Goal: Task Accomplishment & Management: Use online tool/utility

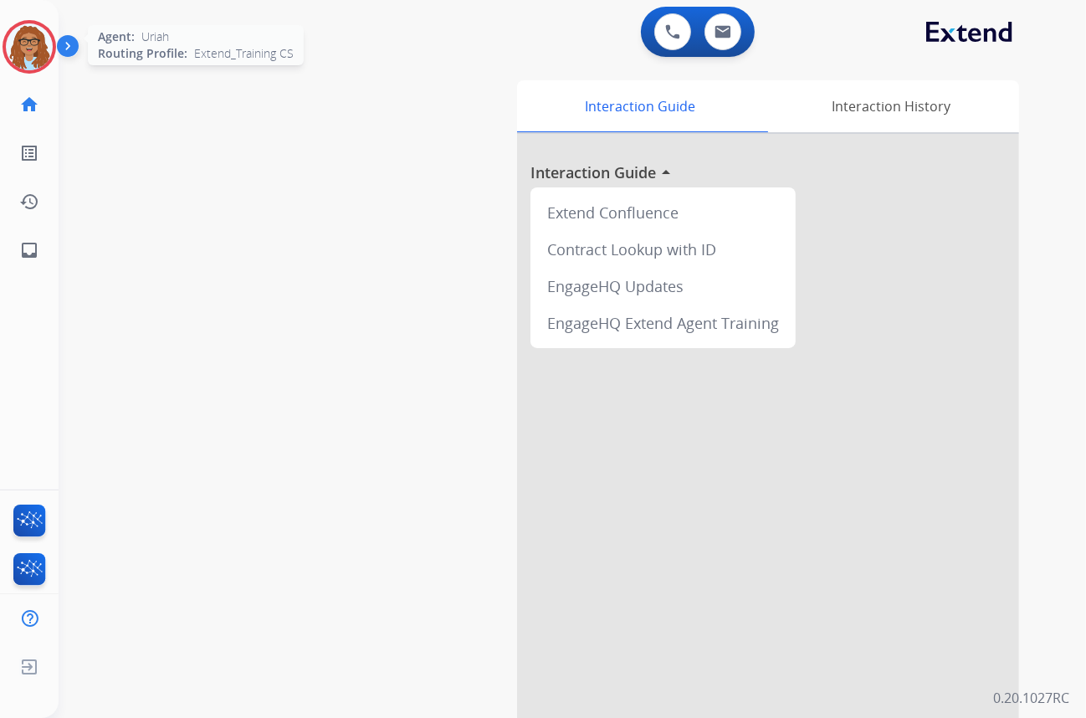
click at [28, 56] on img at bounding box center [29, 46] width 47 height 47
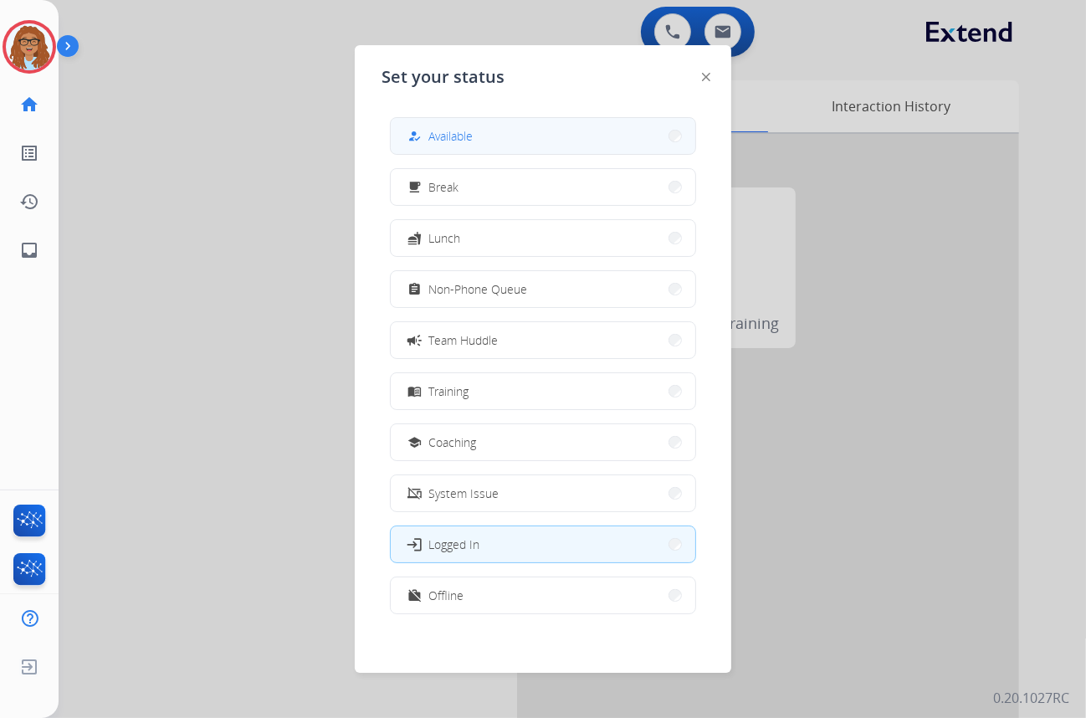
click at [463, 129] on span "Available" at bounding box center [450, 136] width 44 height 18
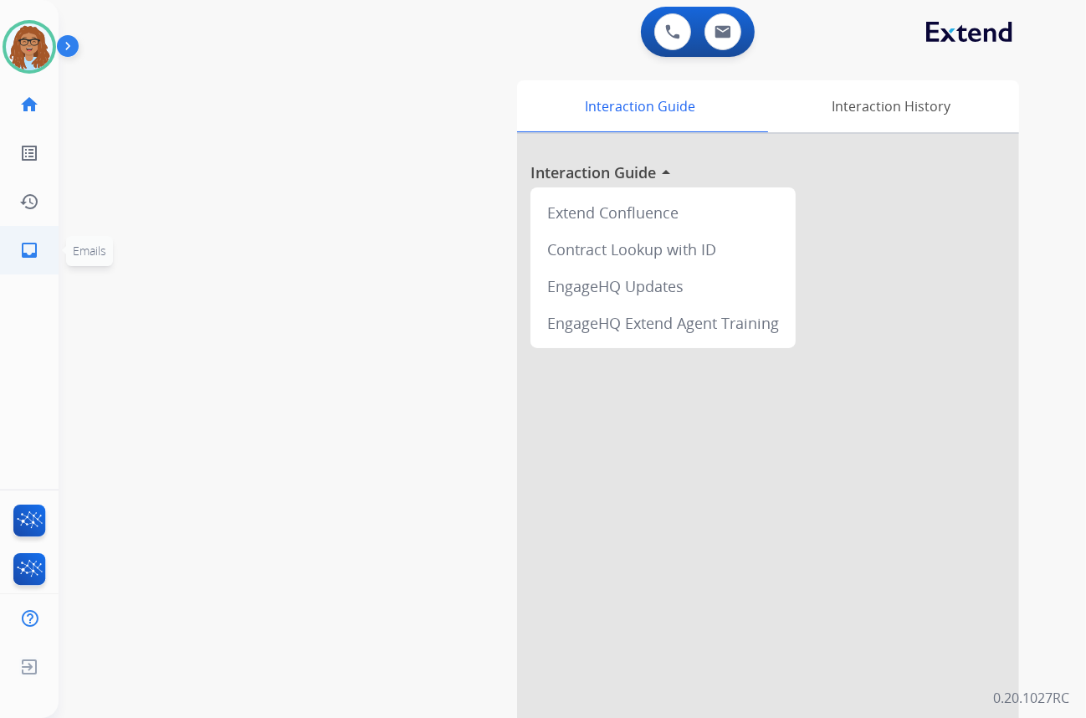
click at [23, 259] on link "inbox Emails" at bounding box center [29, 250] width 47 height 47
select select "**********"
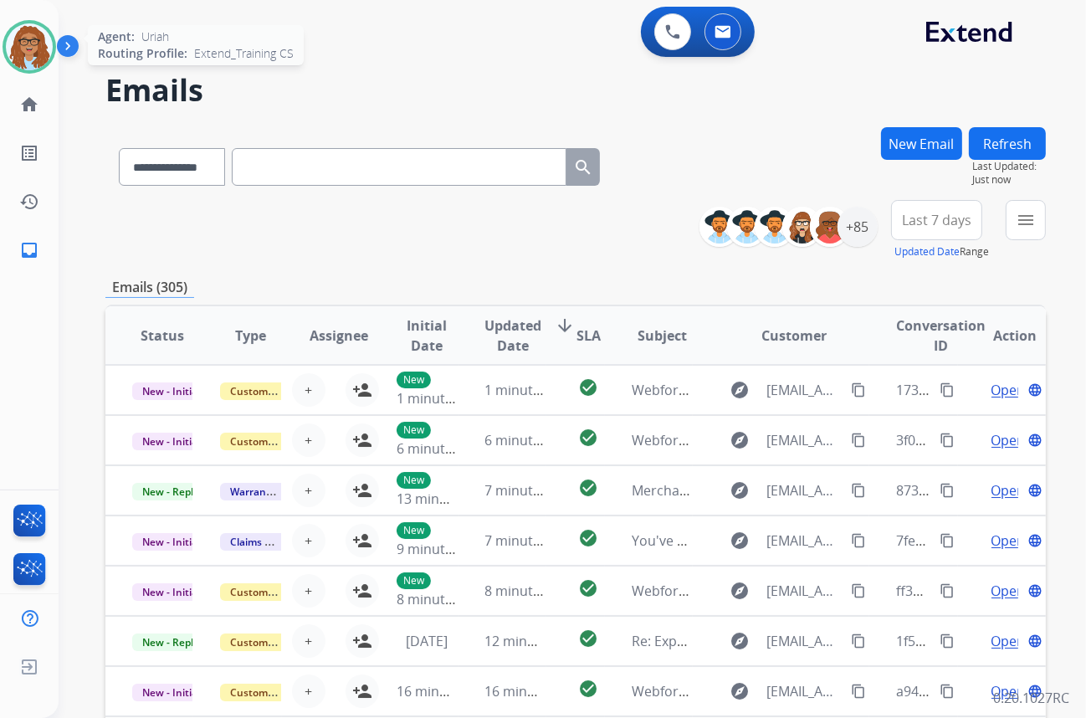
click at [42, 51] on img at bounding box center [29, 46] width 47 height 47
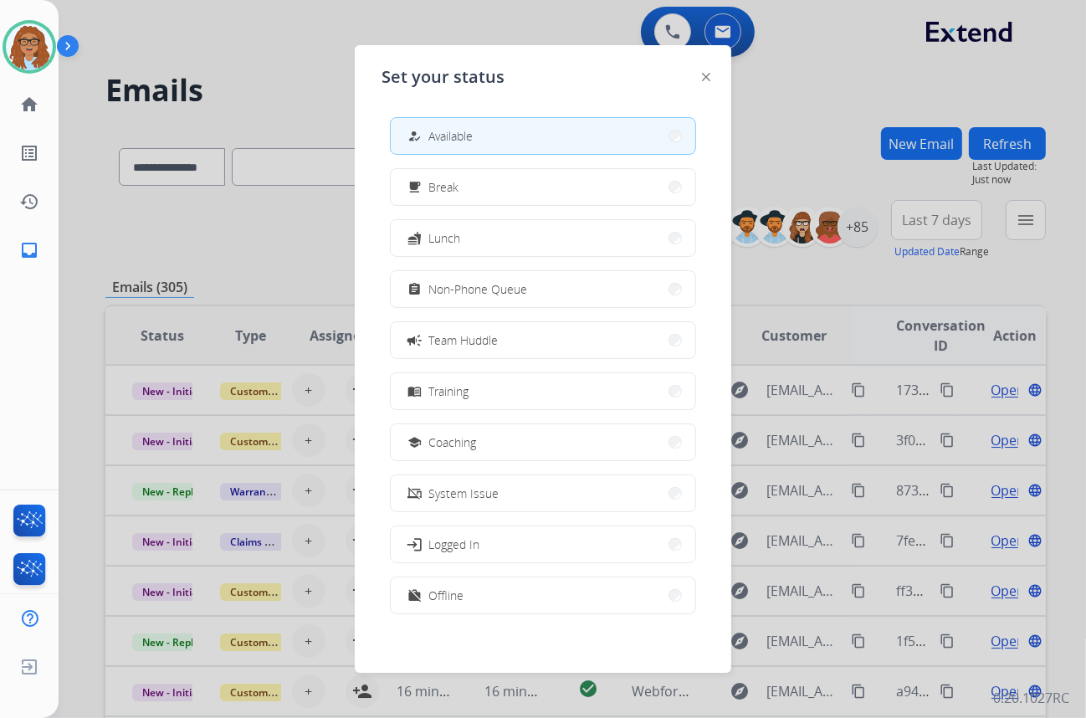
scroll to position [5, 0]
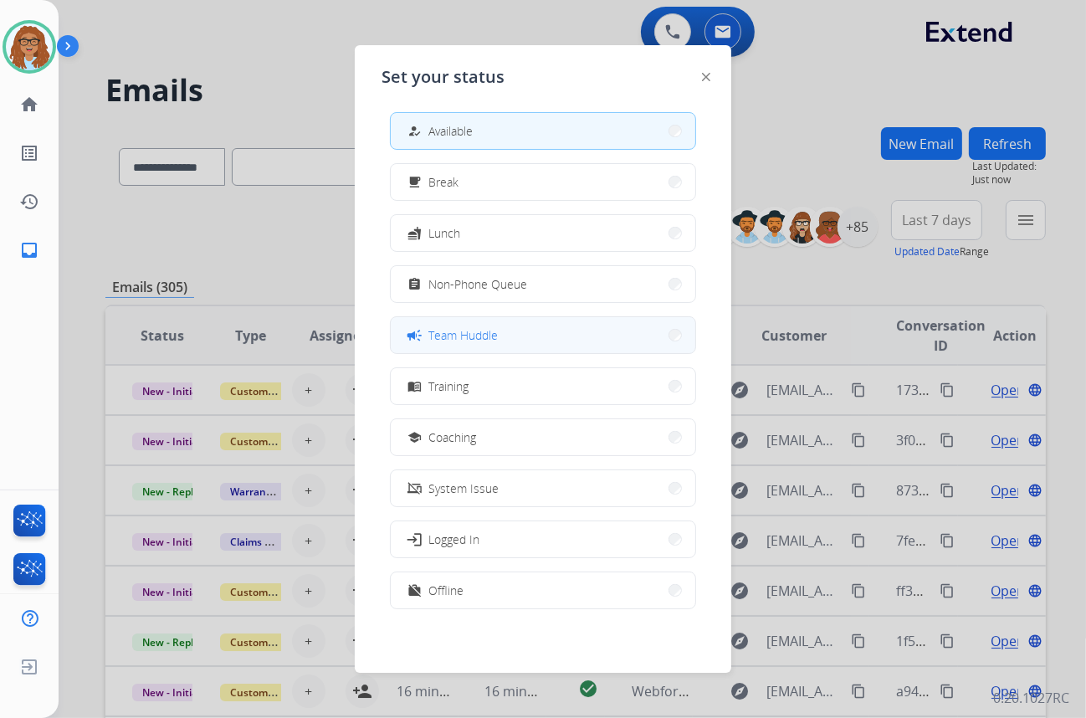
click at [483, 340] on span "Team Huddle" at bounding box center [462, 335] width 69 height 18
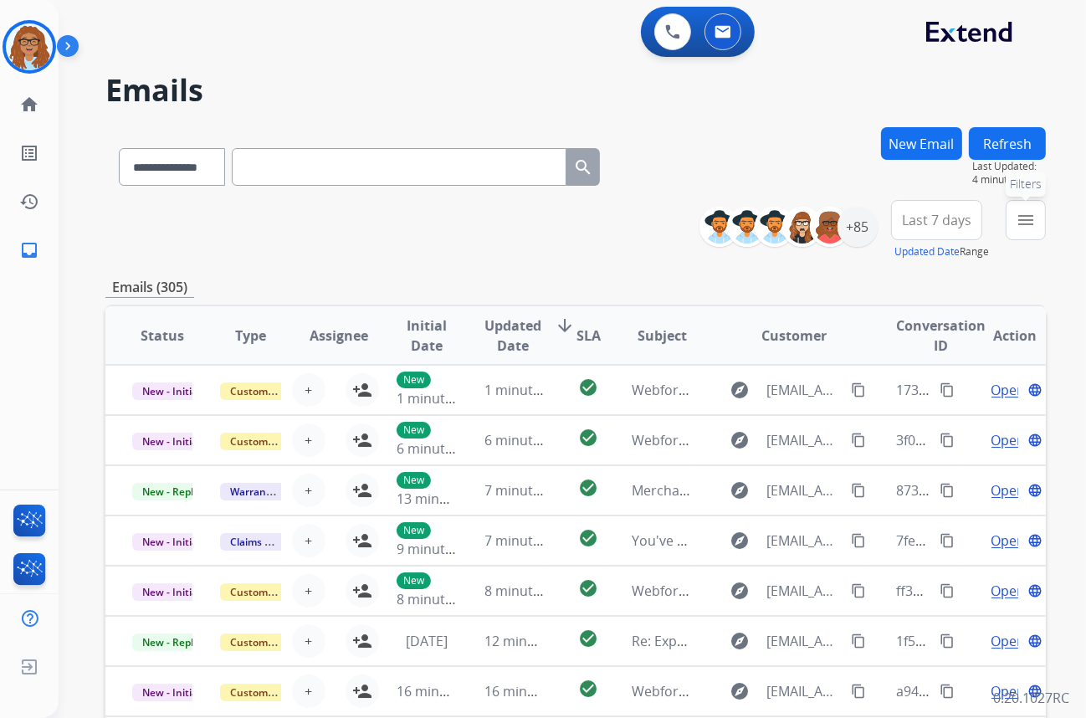
click at [1017, 234] on button "menu Filters" at bounding box center [1025, 220] width 40 height 40
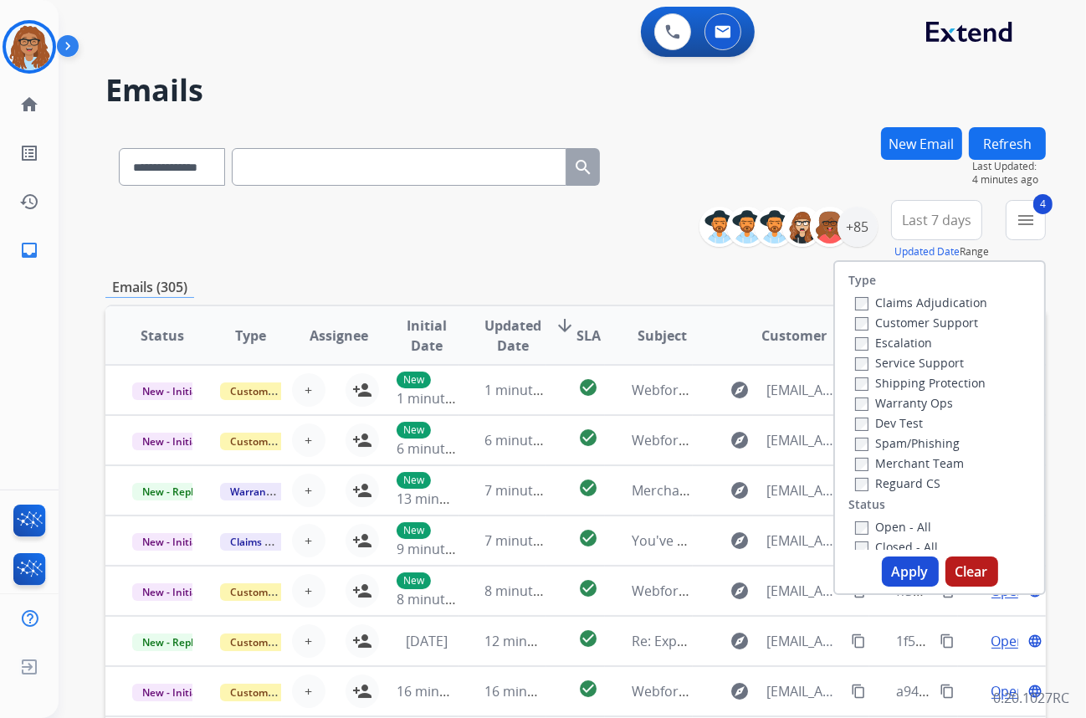
click at [915, 582] on button "Apply" at bounding box center [910, 571] width 57 height 30
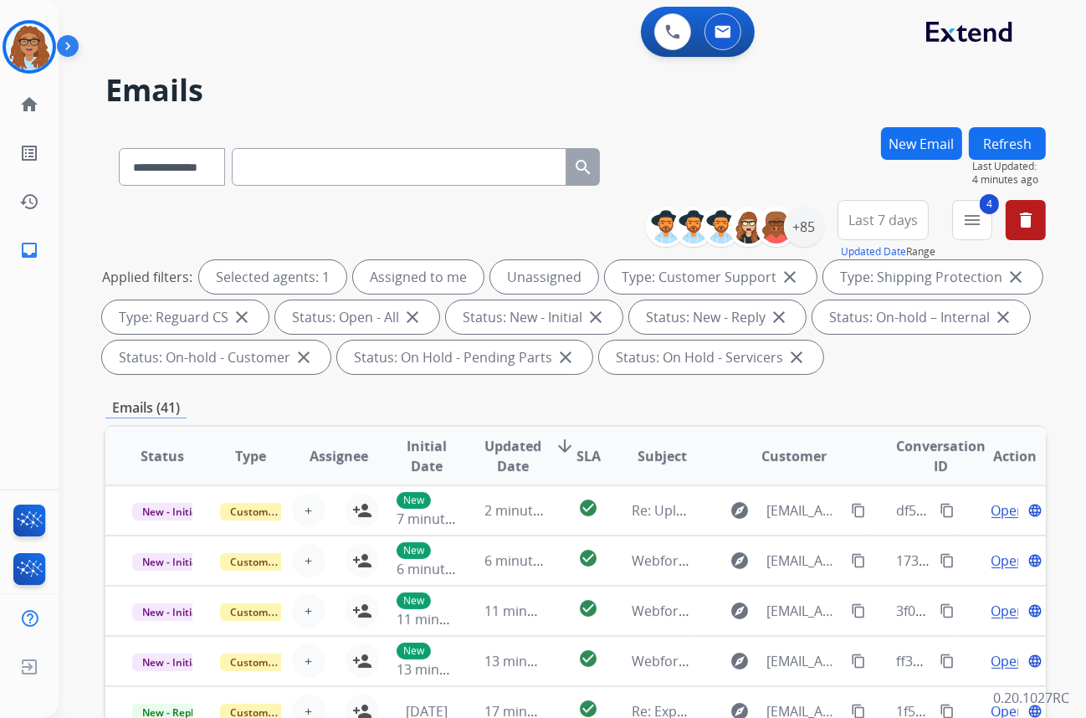
click at [733, 139] on div "**********" at bounding box center [575, 163] width 940 height 73
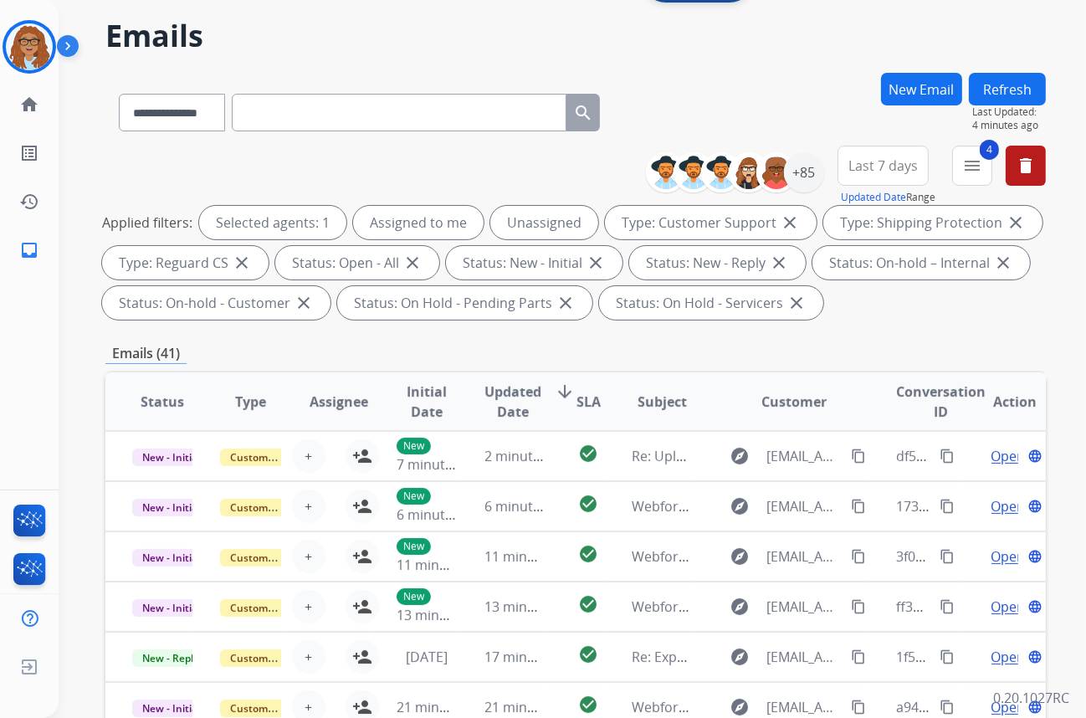
scroll to position [50, 0]
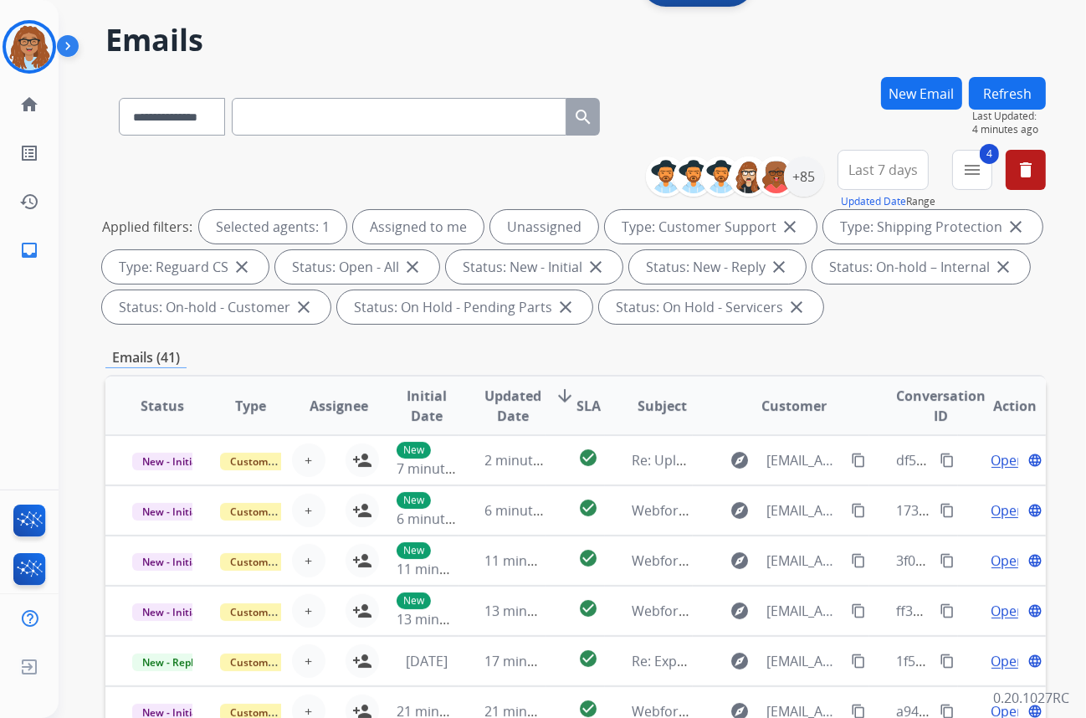
click at [866, 166] on span "Last 7 days" at bounding box center [882, 169] width 69 height 7
click at [862, 226] on div "Custom" at bounding box center [877, 230] width 92 height 25
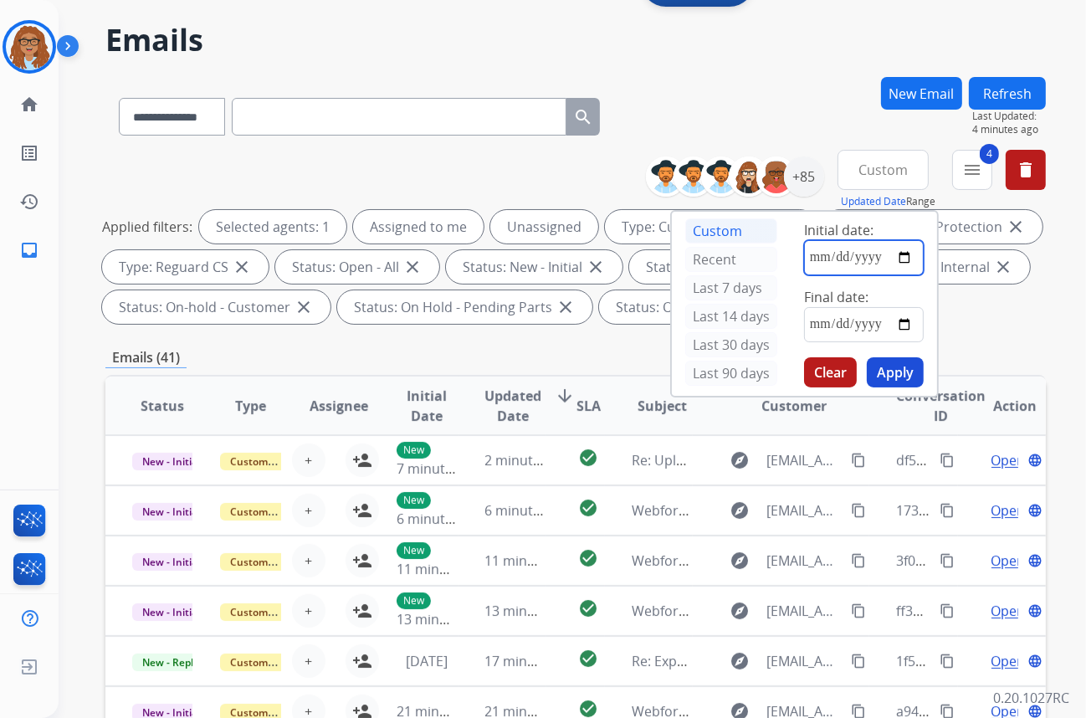
click at [907, 259] on input "date" at bounding box center [864, 257] width 120 height 35
type input "**********"
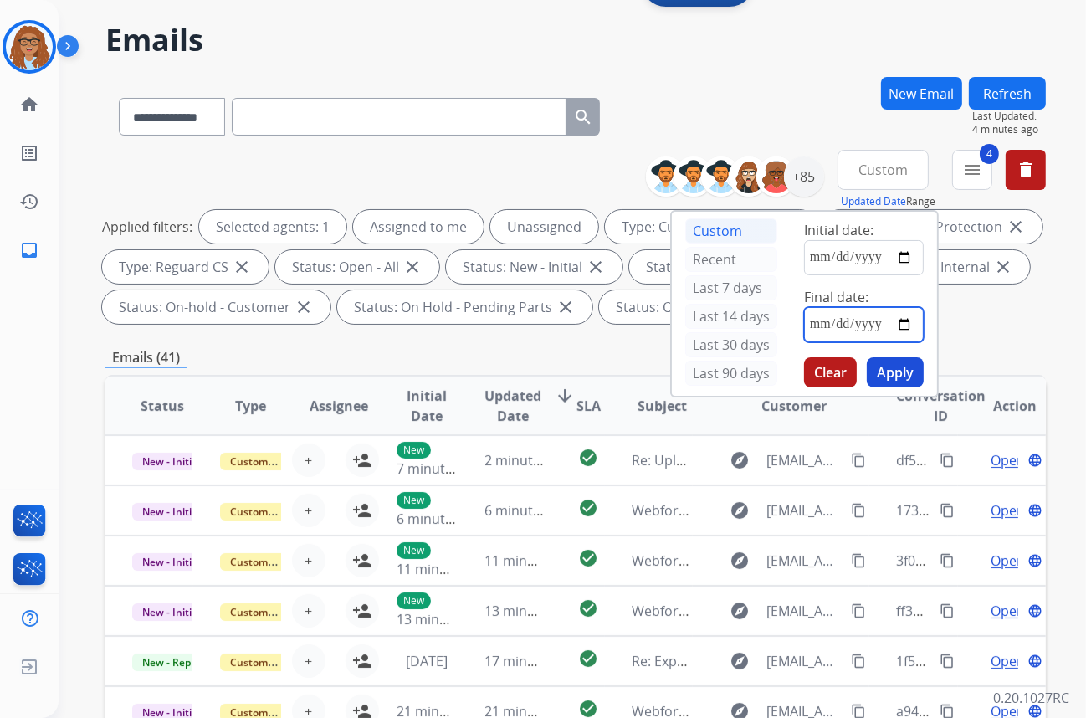
click at [907, 321] on input "date" at bounding box center [864, 324] width 120 height 35
type input "**********"
click at [897, 371] on button "Apply" at bounding box center [894, 372] width 57 height 30
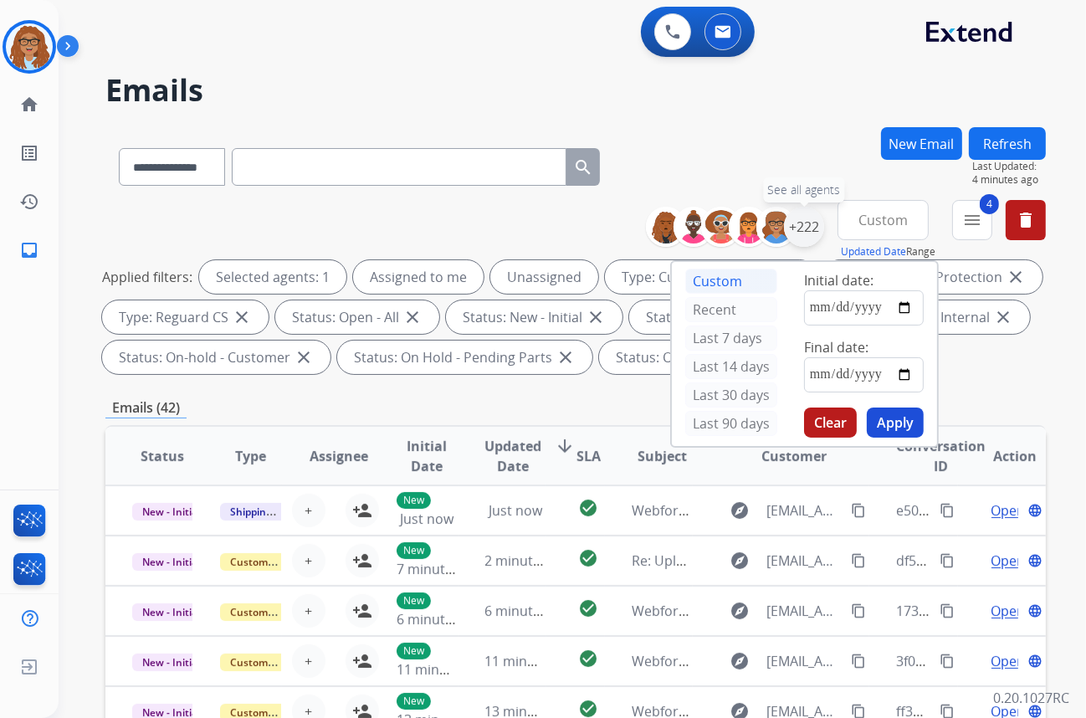
click at [803, 219] on div "+222" at bounding box center [804, 227] width 40 height 40
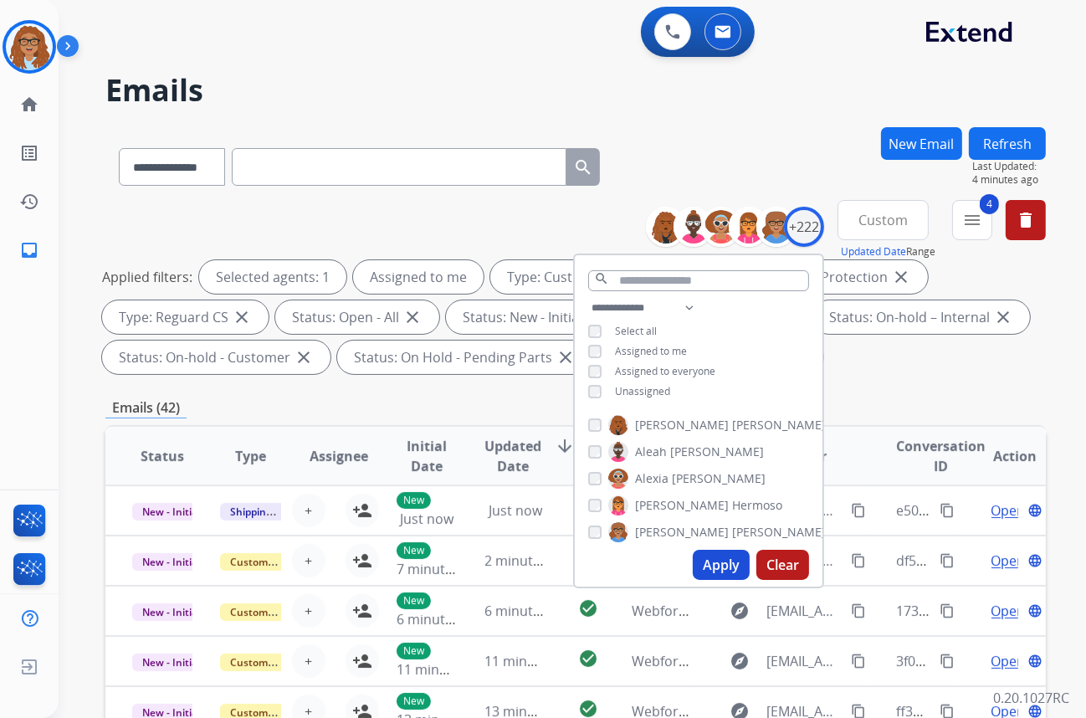
click at [720, 563] on button "Apply" at bounding box center [721, 565] width 57 height 30
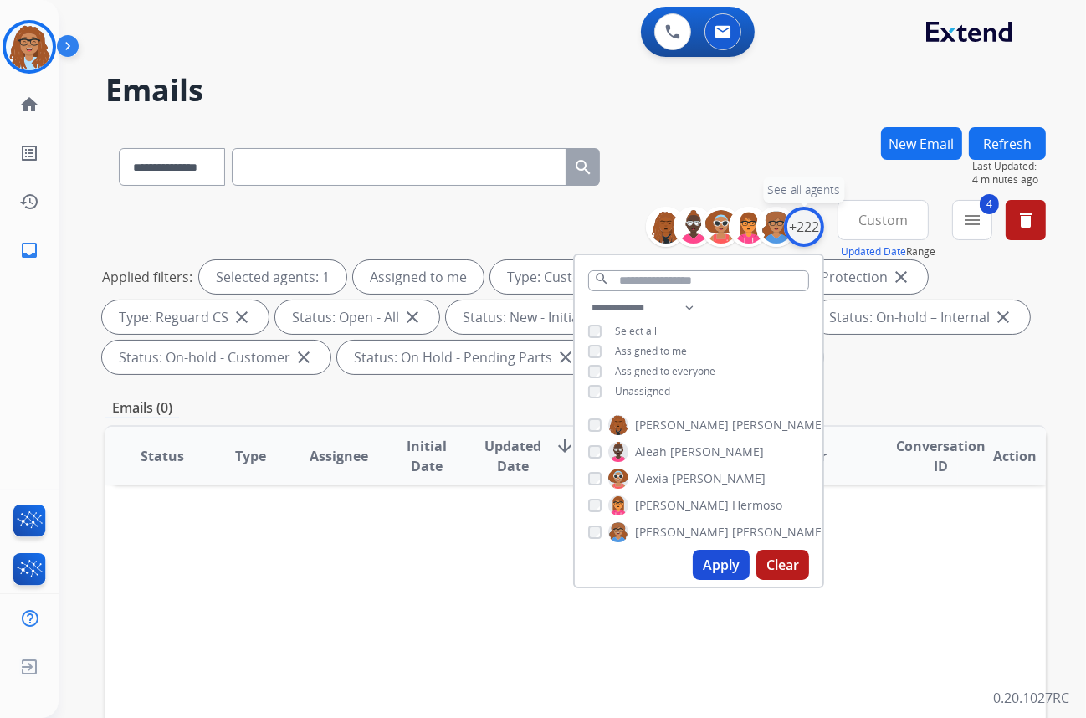
click at [802, 222] on div "+222" at bounding box center [804, 227] width 40 height 40
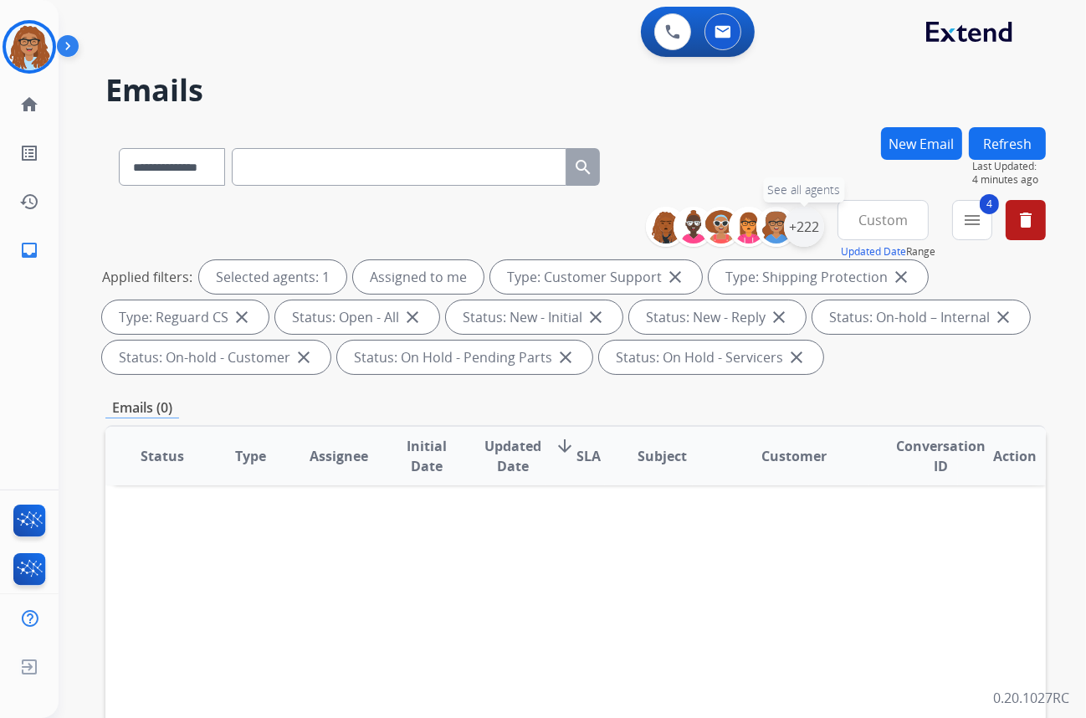
click at [798, 231] on div "+222" at bounding box center [804, 227] width 40 height 40
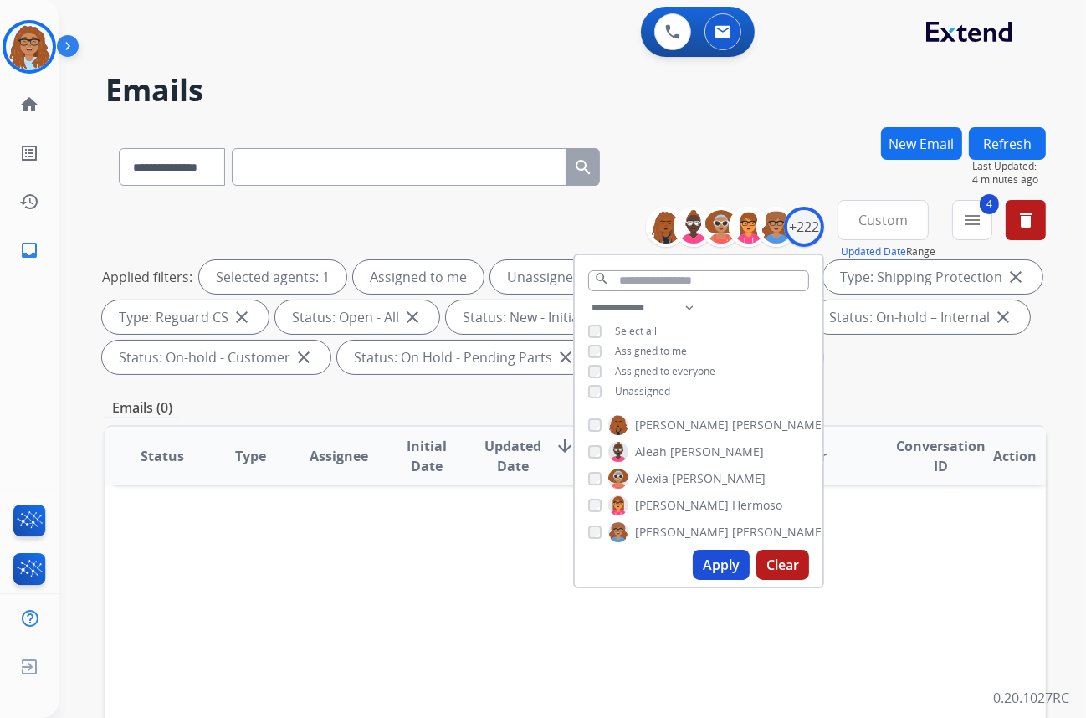
click at [703, 552] on button "Apply" at bounding box center [721, 565] width 57 height 30
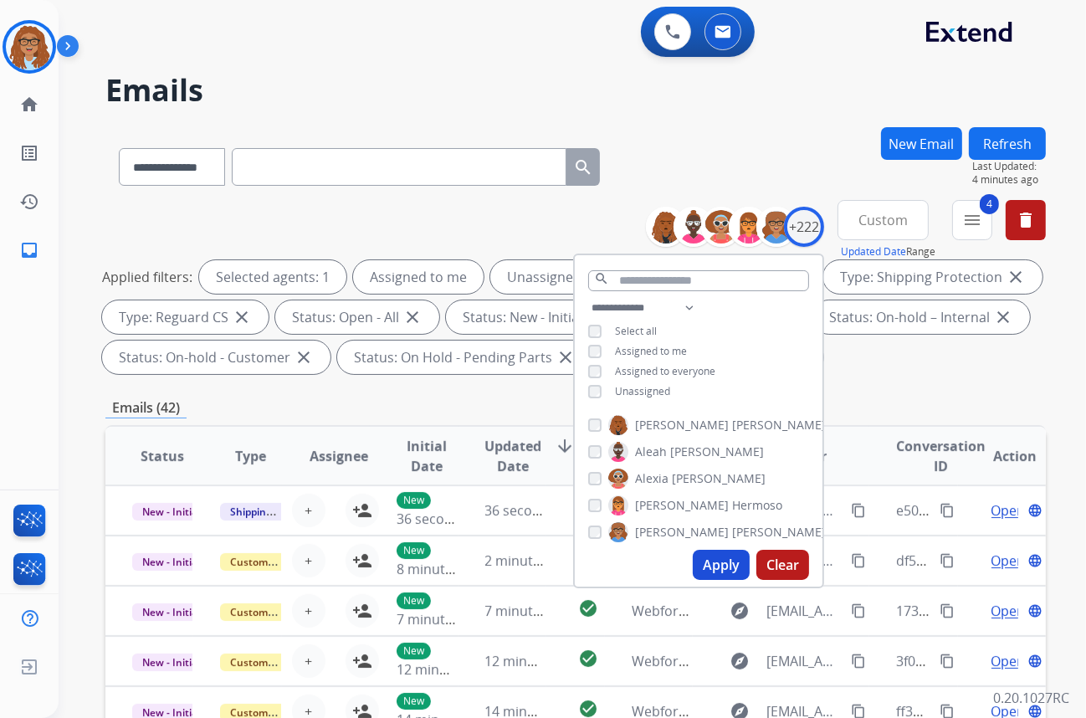
click at [757, 167] on div "**********" at bounding box center [575, 163] width 940 height 73
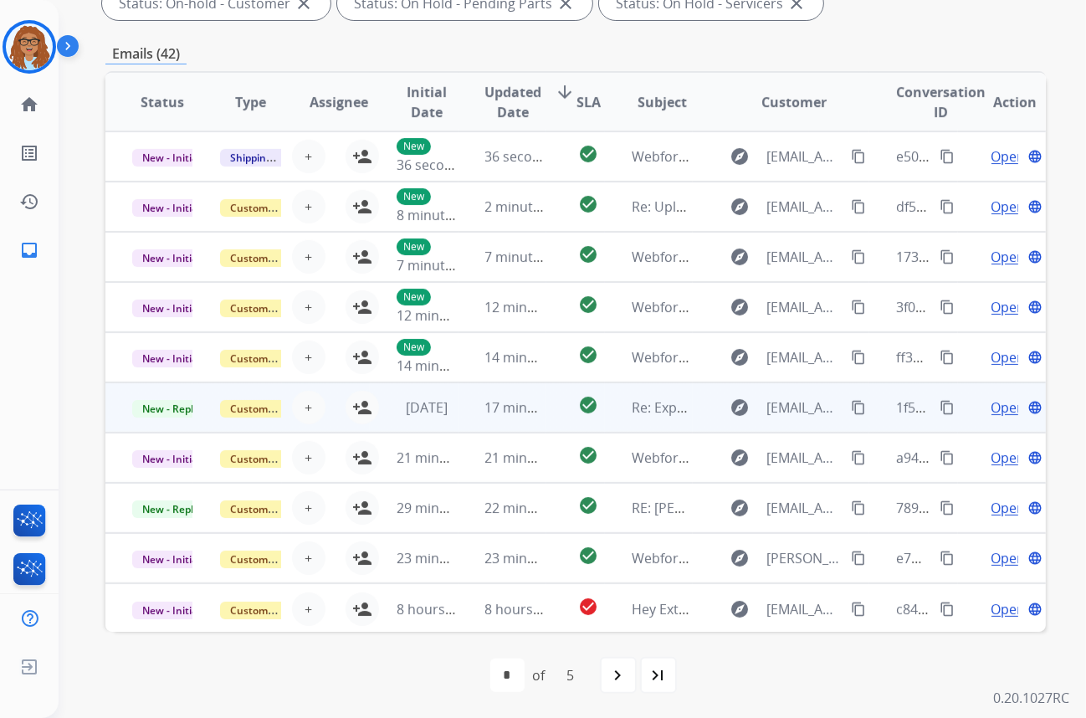
scroll to position [1, 0]
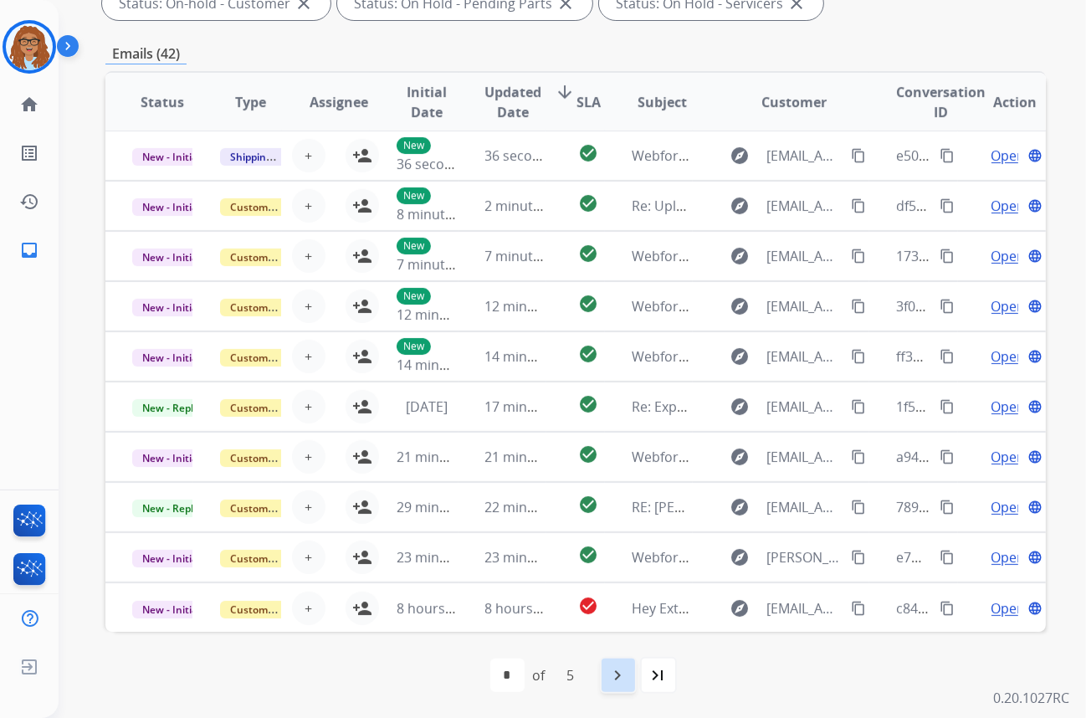
click at [618, 672] on mat-icon "navigate_next" at bounding box center [618, 675] width 20 height 20
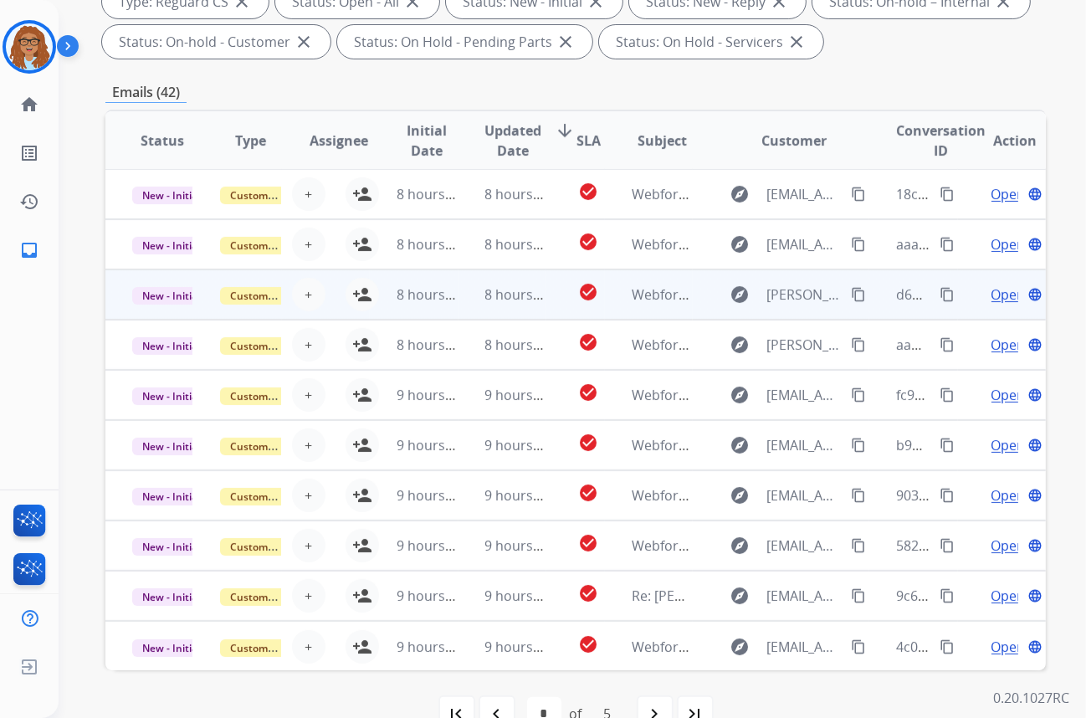
scroll to position [354, 0]
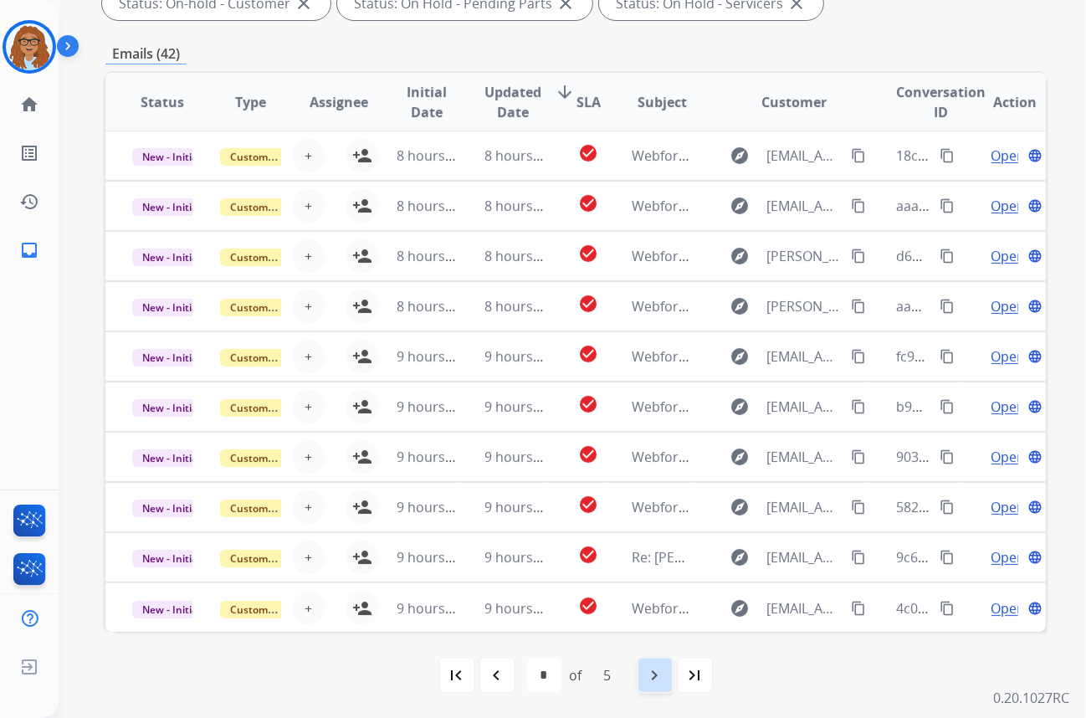
click at [648, 665] on mat-icon "navigate_next" at bounding box center [655, 675] width 20 height 20
click at [650, 662] on div "navigate_next" at bounding box center [654, 675] width 37 height 37
click at [655, 670] on mat-icon "navigate_next" at bounding box center [655, 675] width 20 height 20
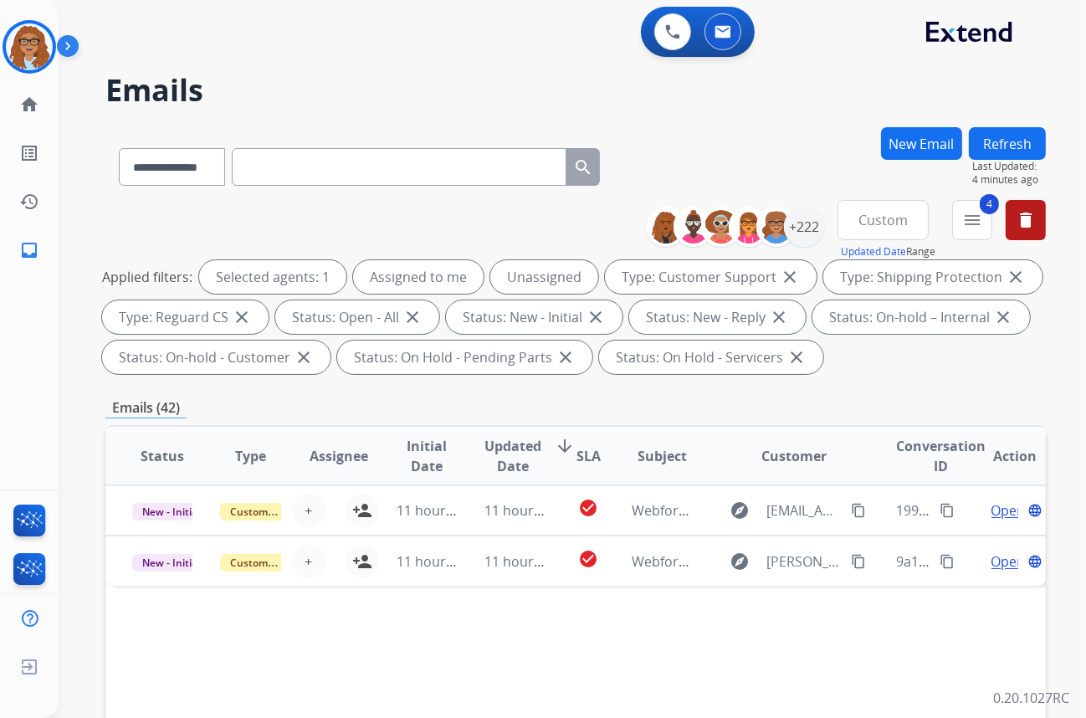
scroll to position [0, 0]
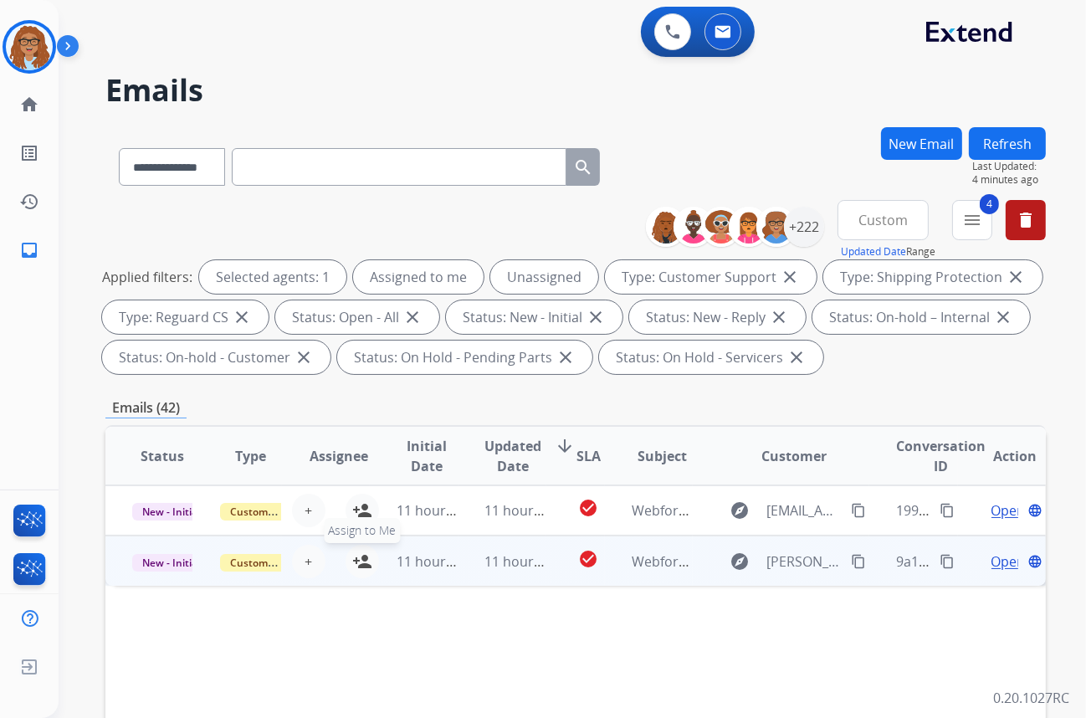
click at [357, 559] on mat-icon "person_add" at bounding box center [362, 561] width 20 height 20
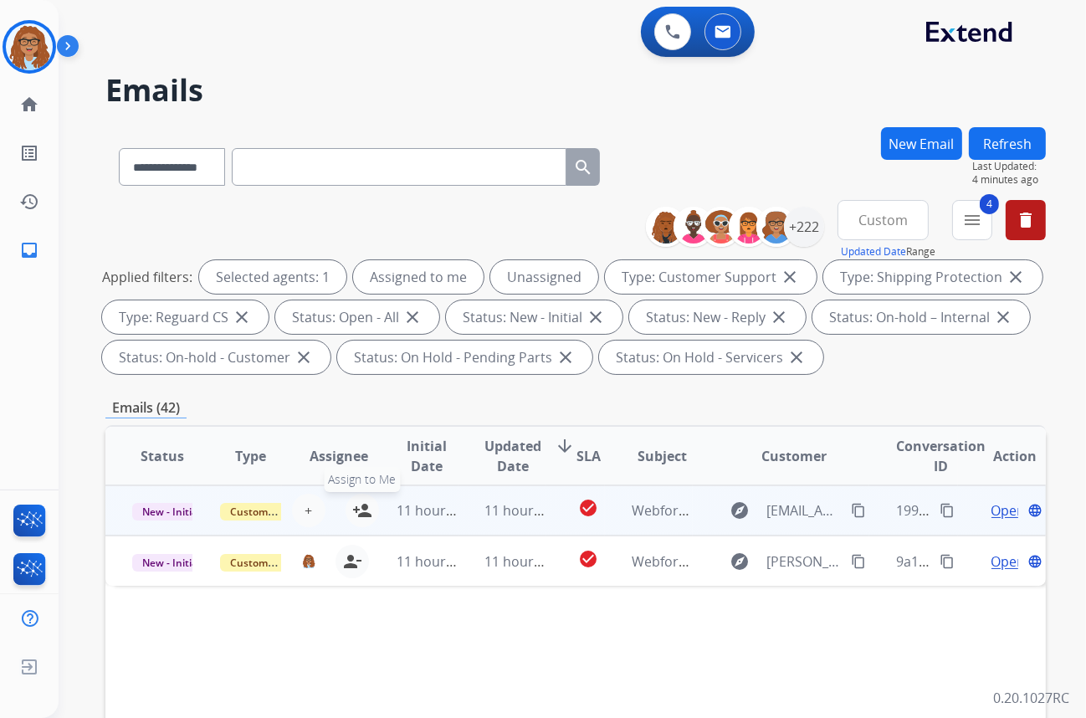
click at [359, 514] on mat-icon "person_add" at bounding box center [362, 510] width 20 height 20
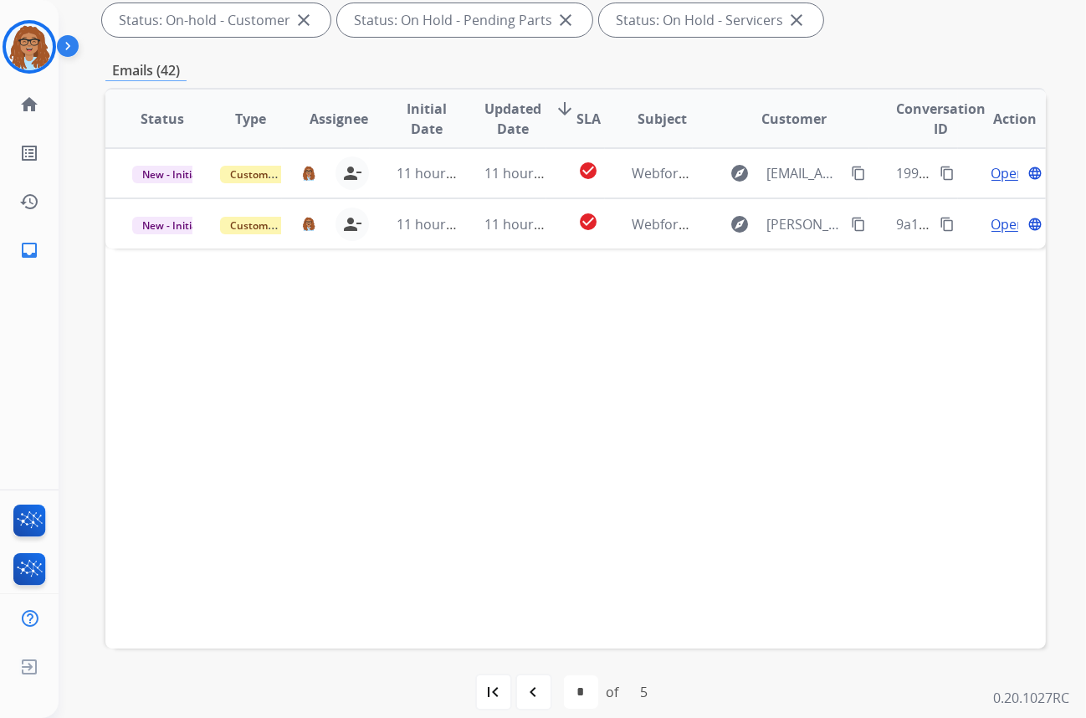
scroll to position [354, 0]
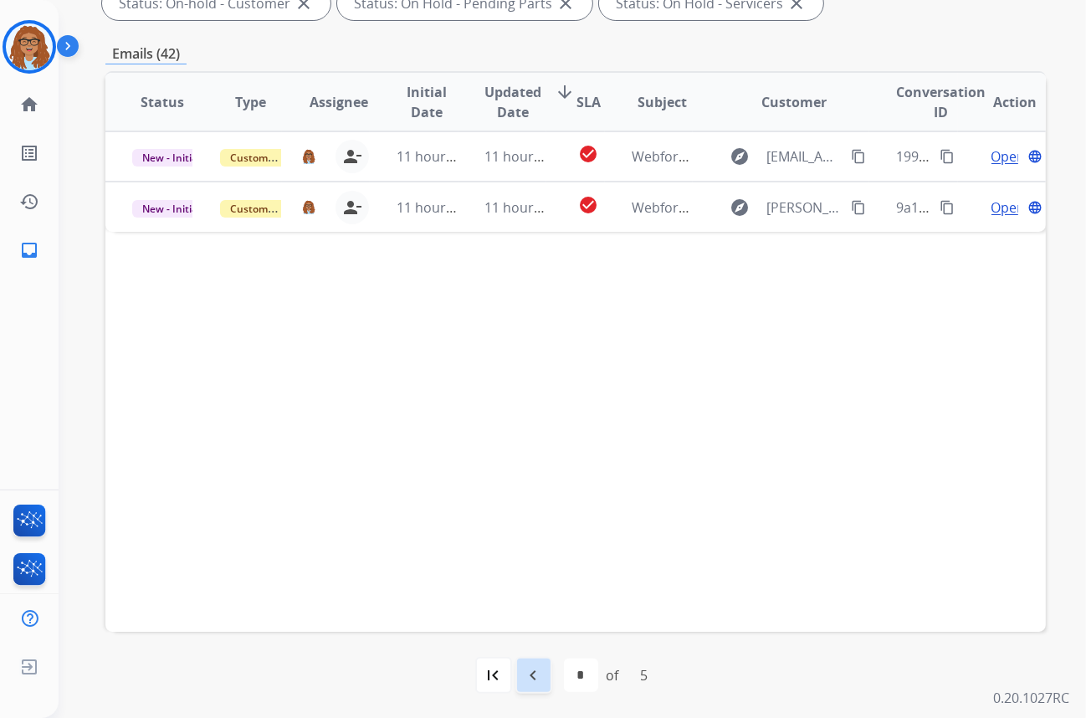
click at [530, 676] on mat-icon "navigate_before" at bounding box center [534, 675] width 20 height 20
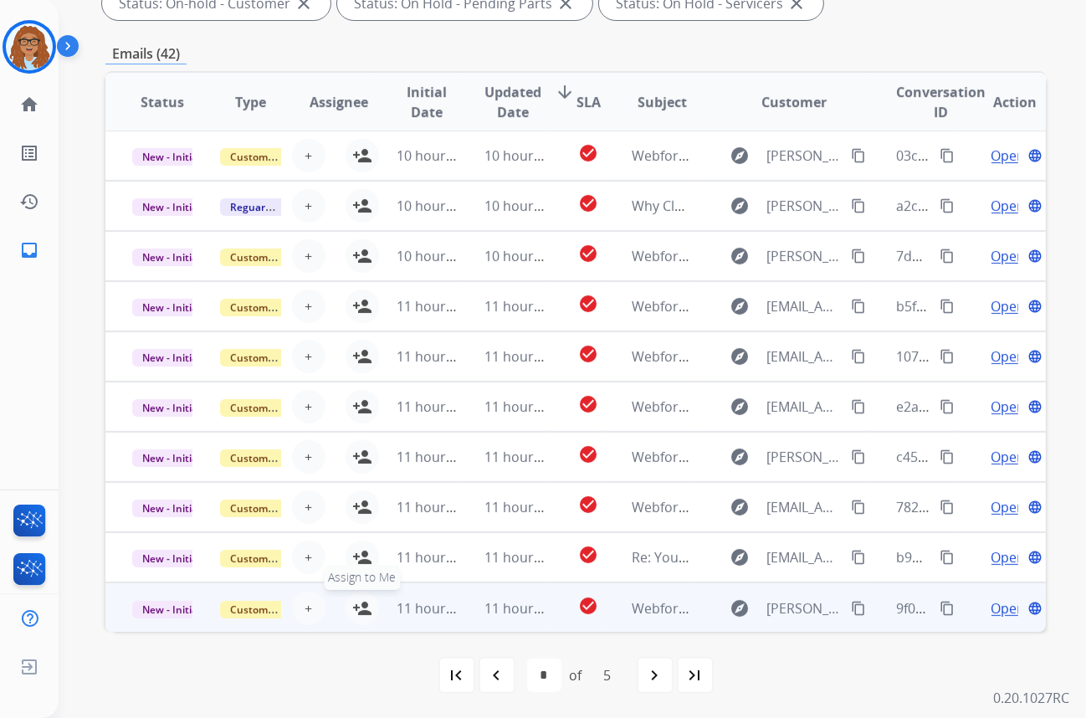
click at [362, 605] on mat-icon "person_add" at bounding box center [362, 608] width 20 height 20
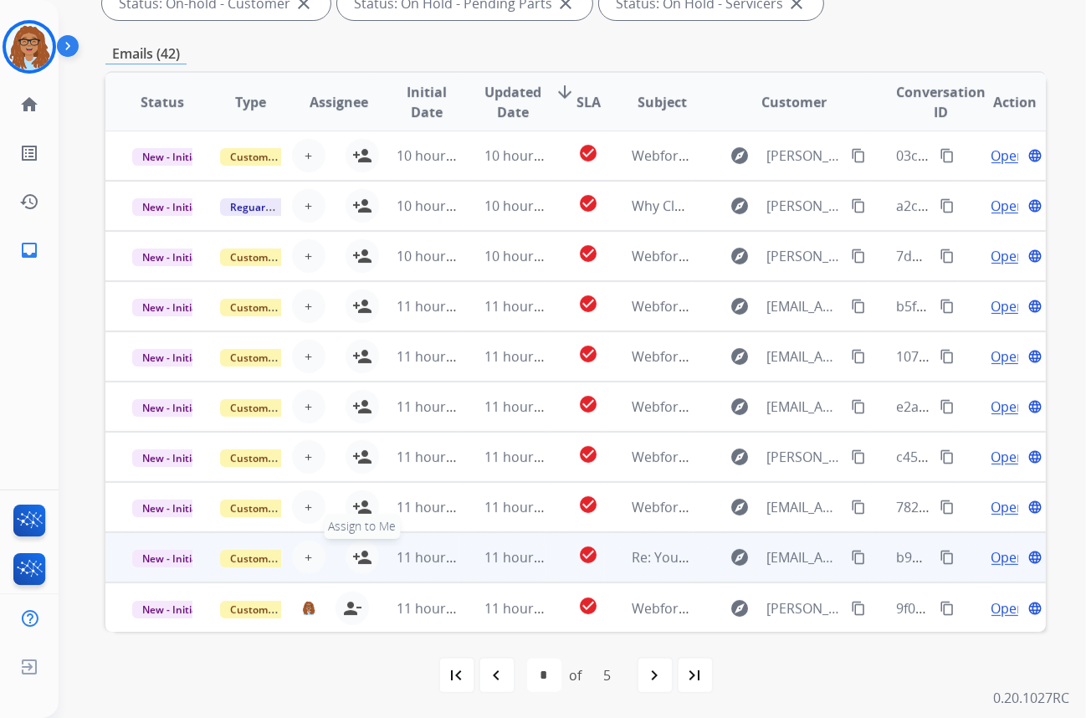
click at [358, 550] on mat-icon "person_add" at bounding box center [362, 557] width 20 height 20
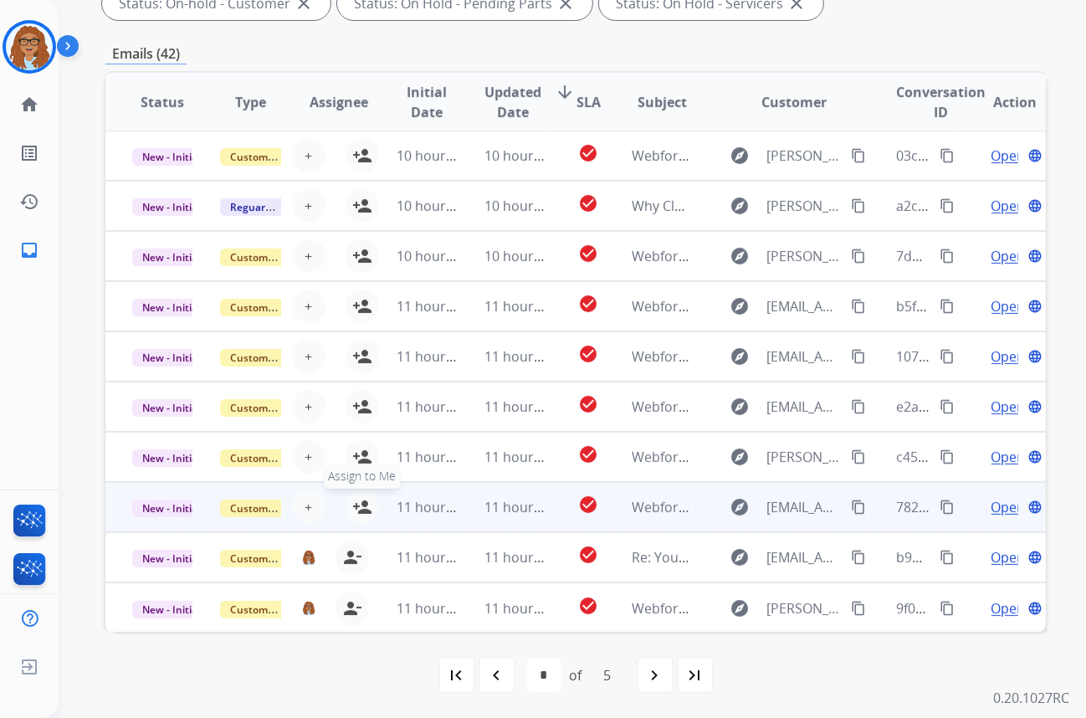
click at [362, 500] on mat-icon "person_add" at bounding box center [362, 507] width 20 height 20
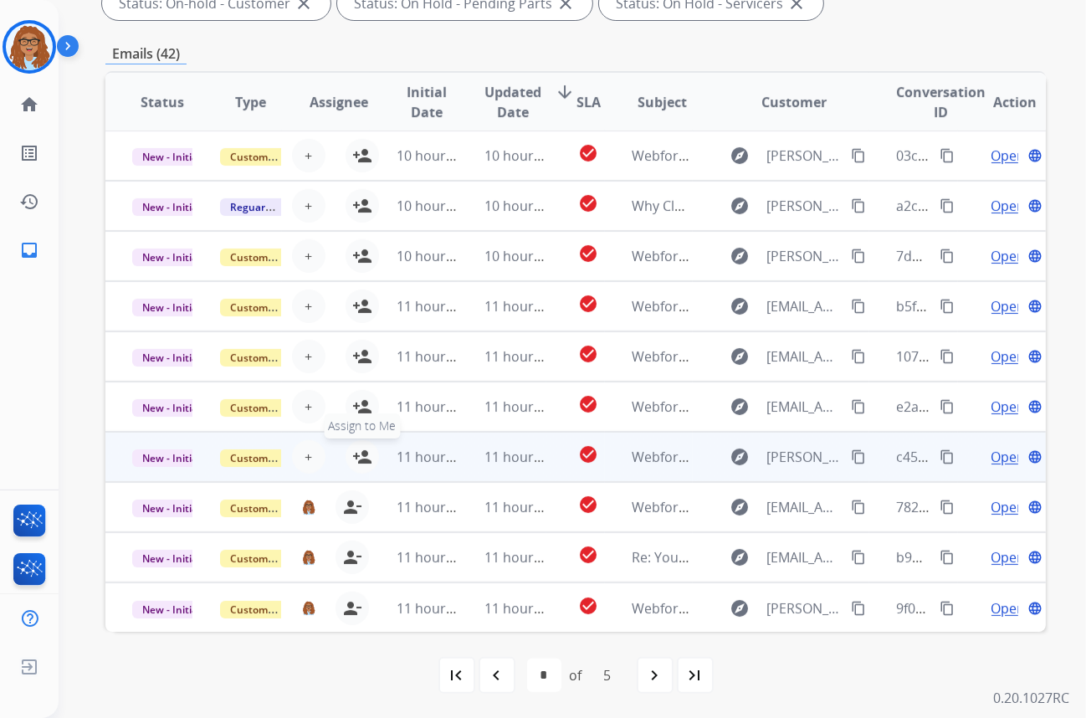
click at [357, 456] on mat-icon "person_add" at bounding box center [362, 457] width 20 height 20
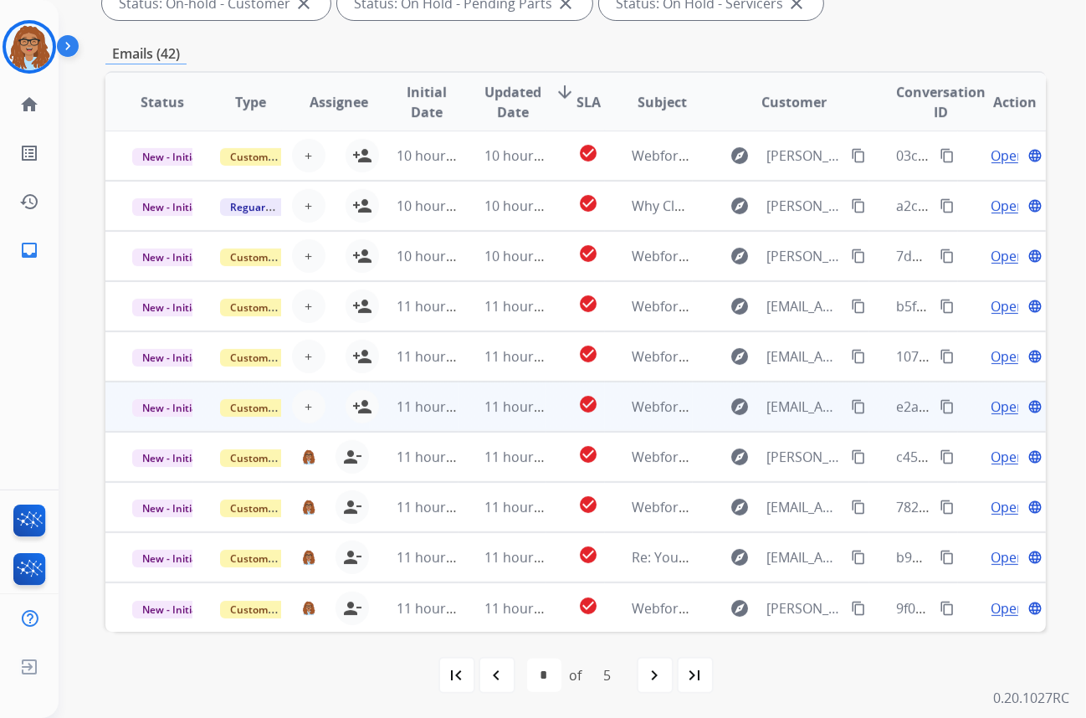
click at [370, 406] on td "11 hours ago" at bounding box center [414, 406] width 88 height 50
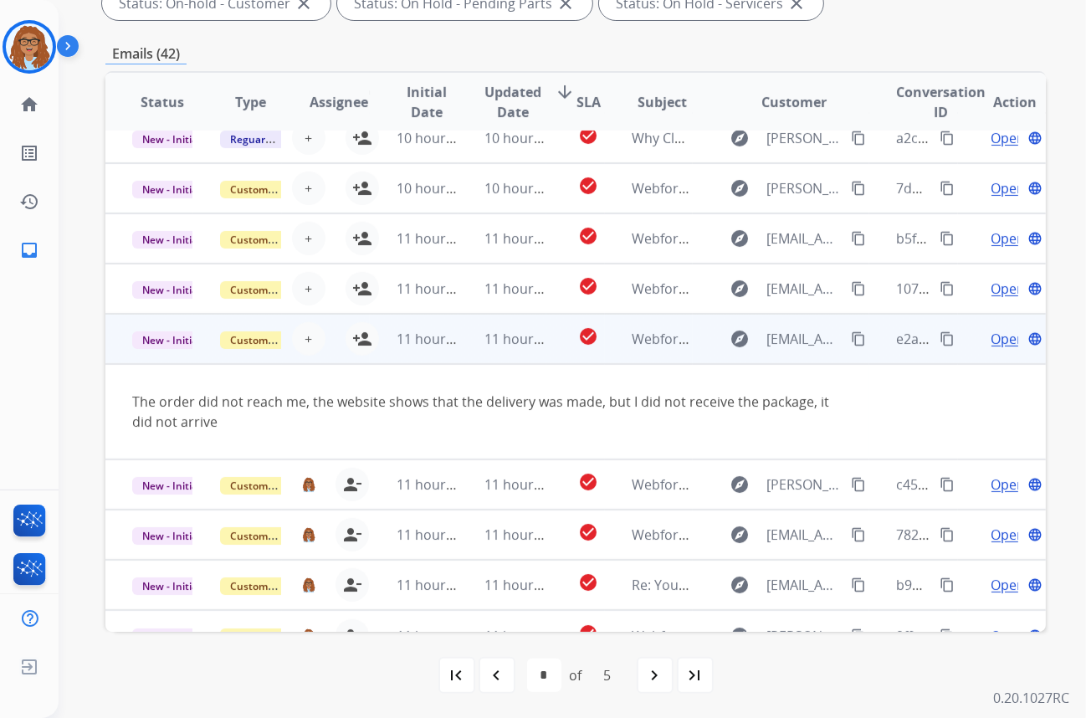
scroll to position [96, 0]
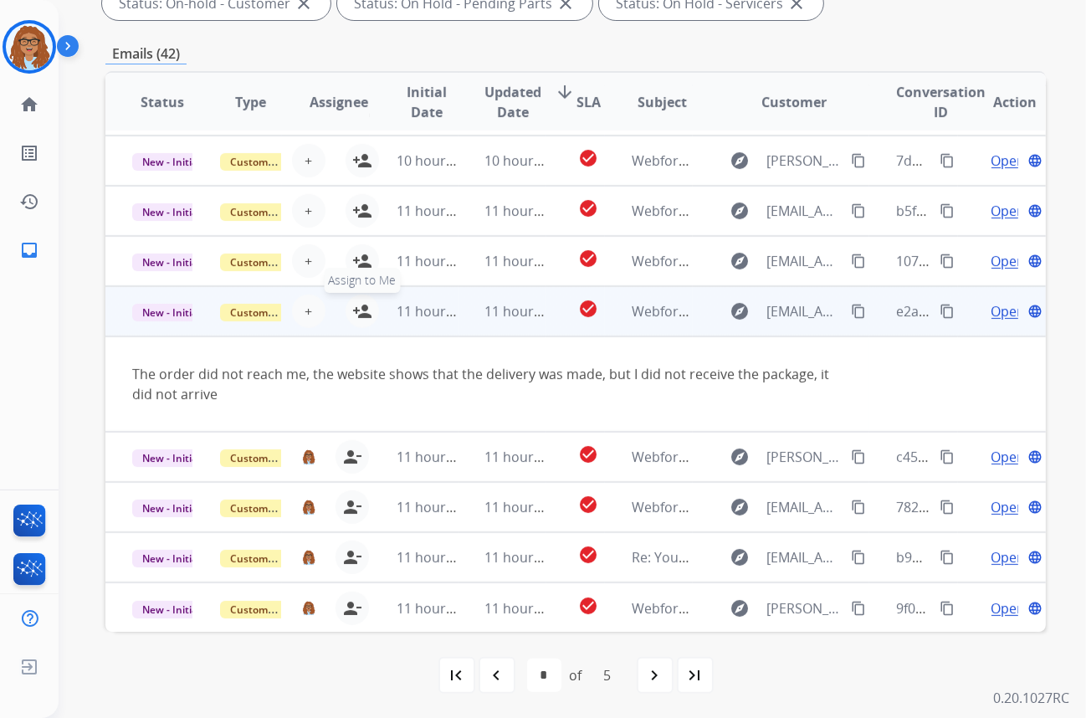
click at [356, 310] on mat-icon "person_add" at bounding box center [362, 311] width 20 height 20
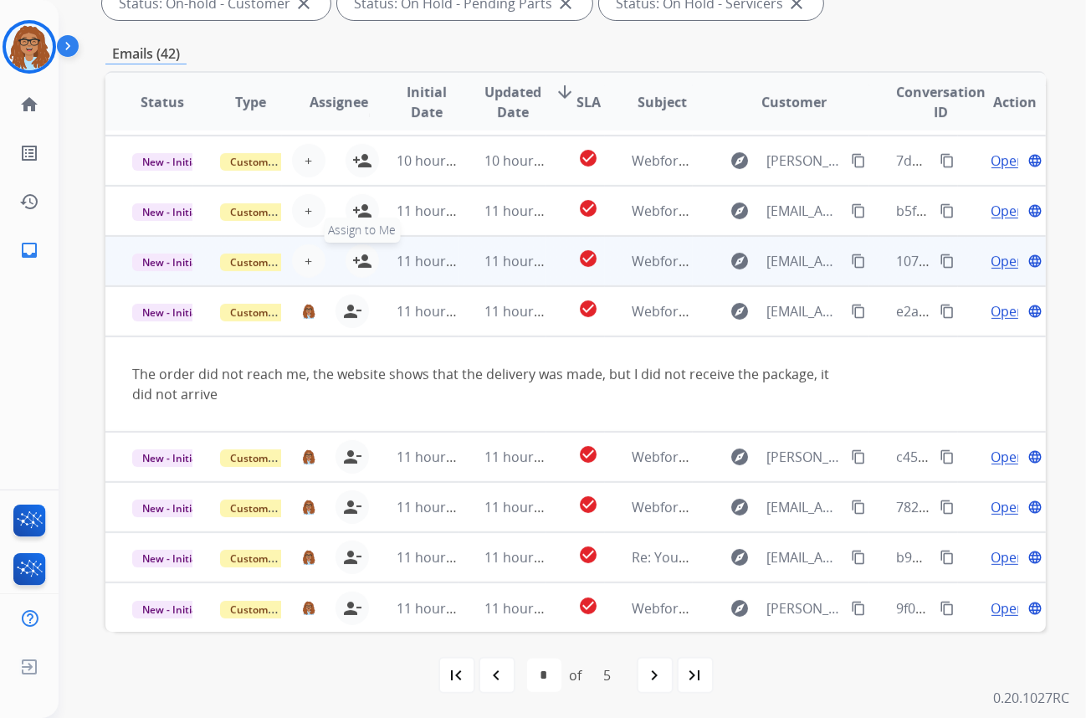
click at [359, 249] on button "person_add Assign to Me" at bounding box center [361, 260] width 33 height 33
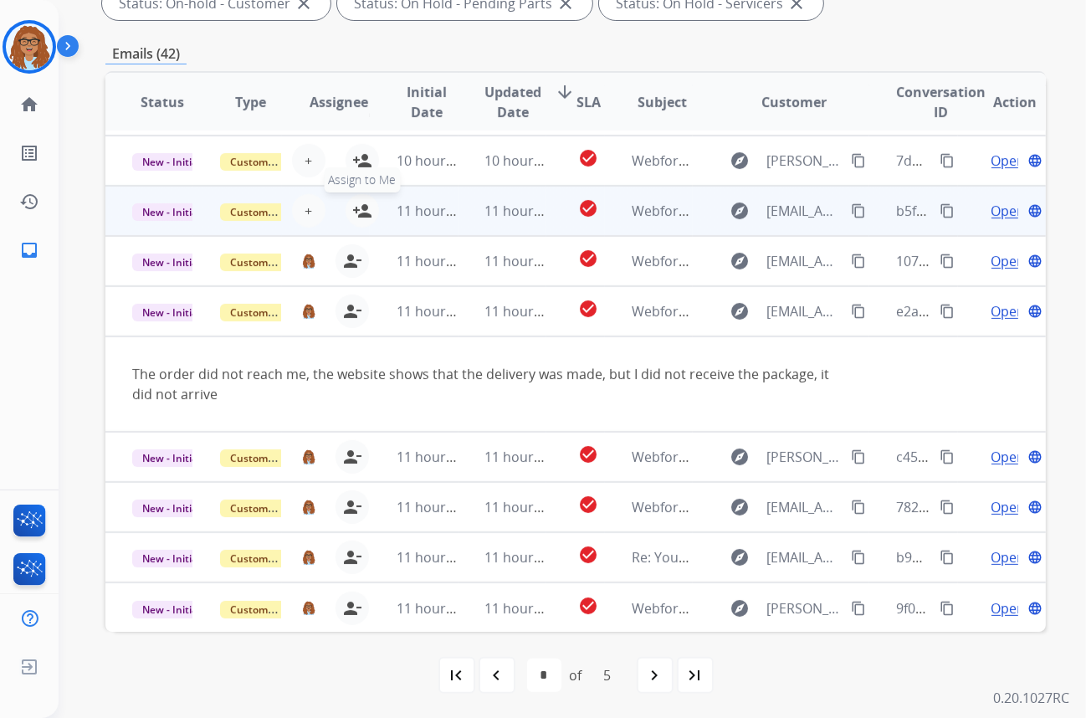
click at [358, 202] on mat-icon "person_add" at bounding box center [362, 211] width 20 height 20
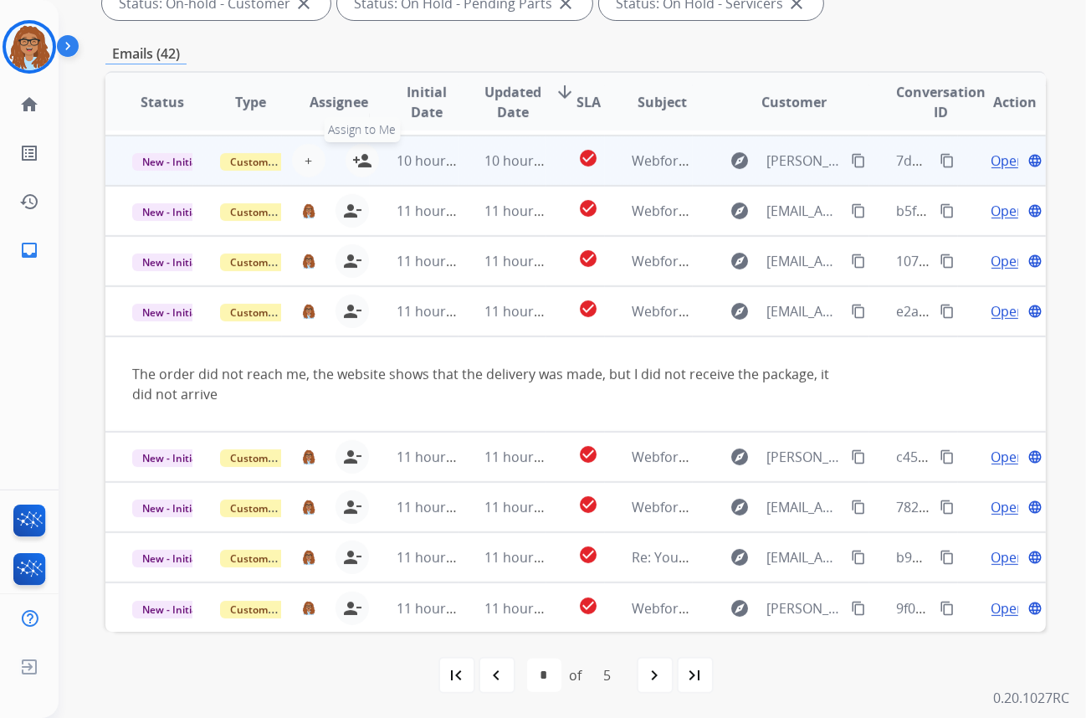
click at [359, 157] on mat-icon "person_add" at bounding box center [362, 161] width 20 height 20
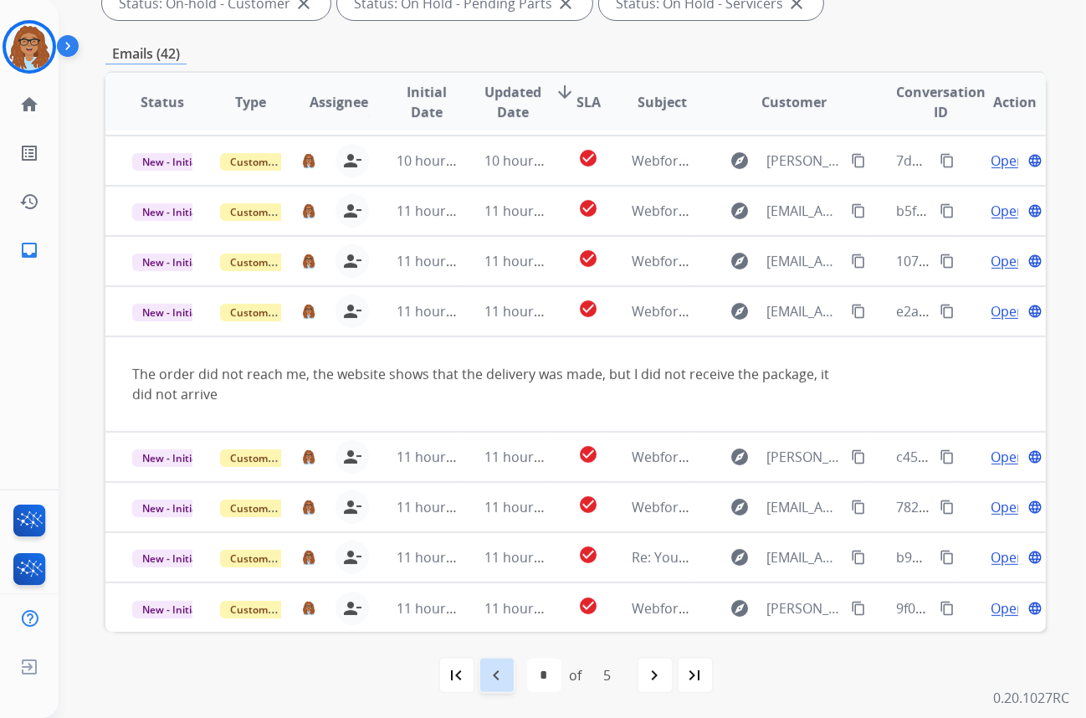
click at [497, 682] on mat-icon "navigate_before" at bounding box center [497, 675] width 20 height 20
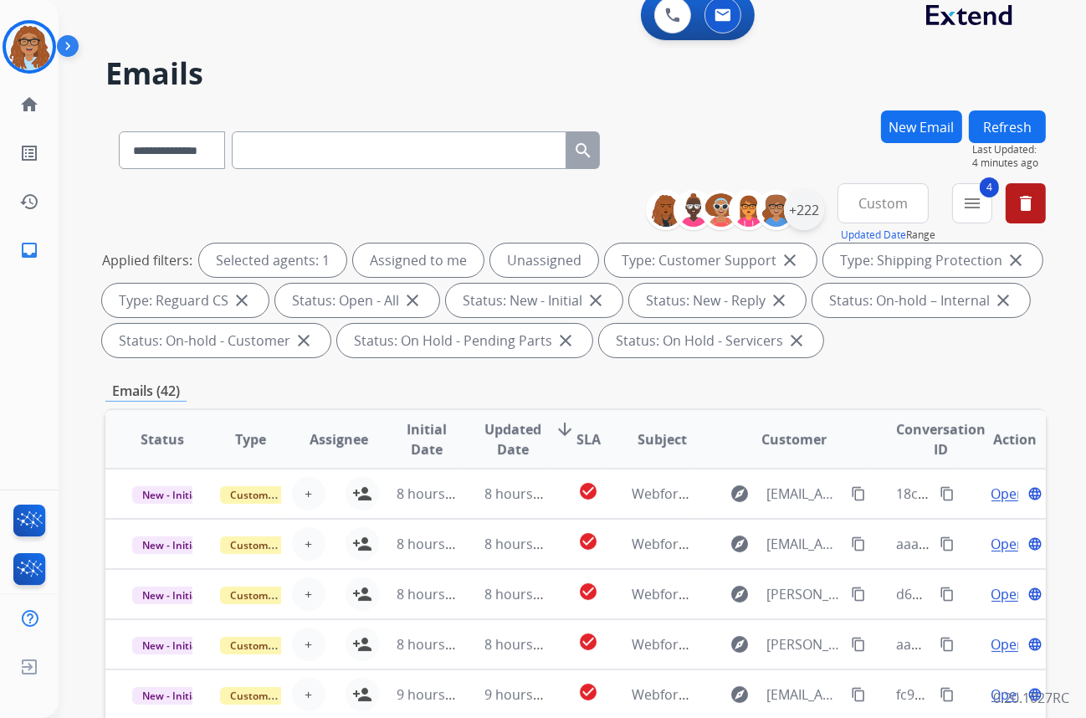
scroll to position [0, 0]
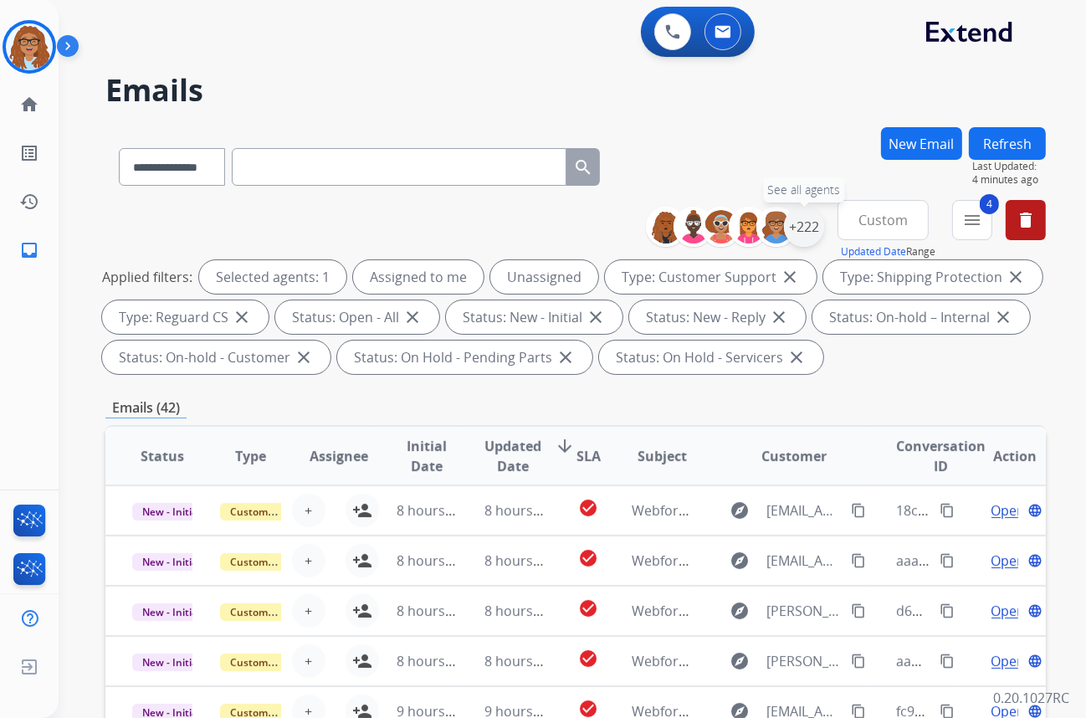
click at [805, 225] on div "+222" at bounding box center [804, 227] width 40 height 40
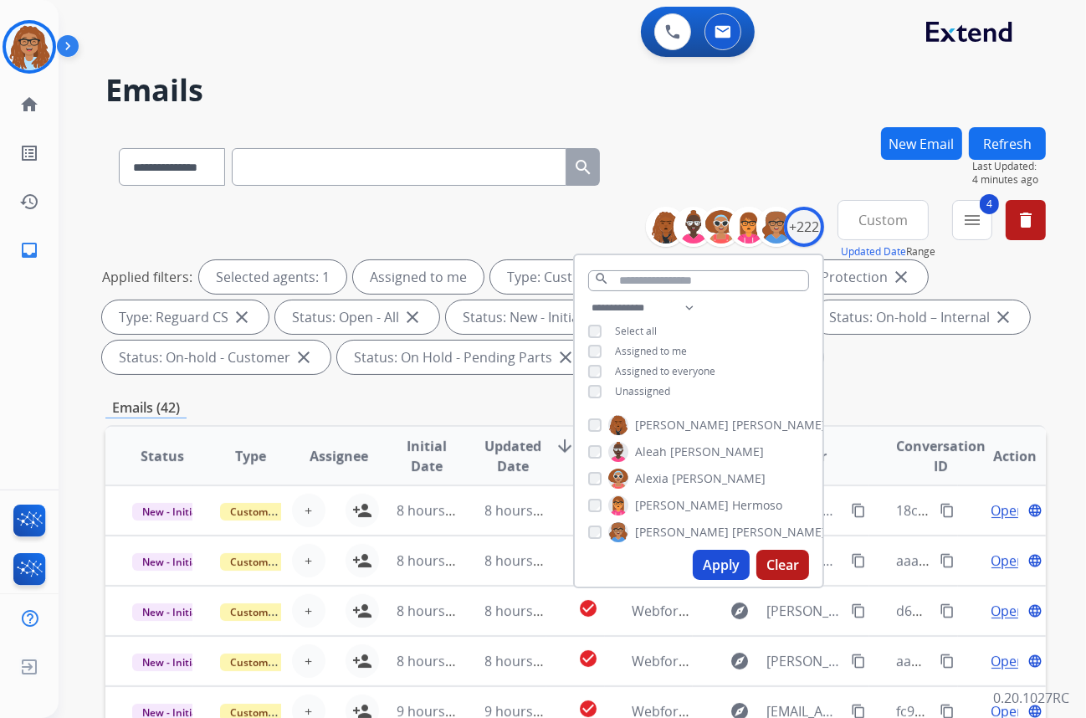
click at [727, 566] on button "Apply" at bounding box center [721, 565] width 57 height 30
click at [659, 131] on div "**********" at bounding box center [575, 163] width 940 height 73
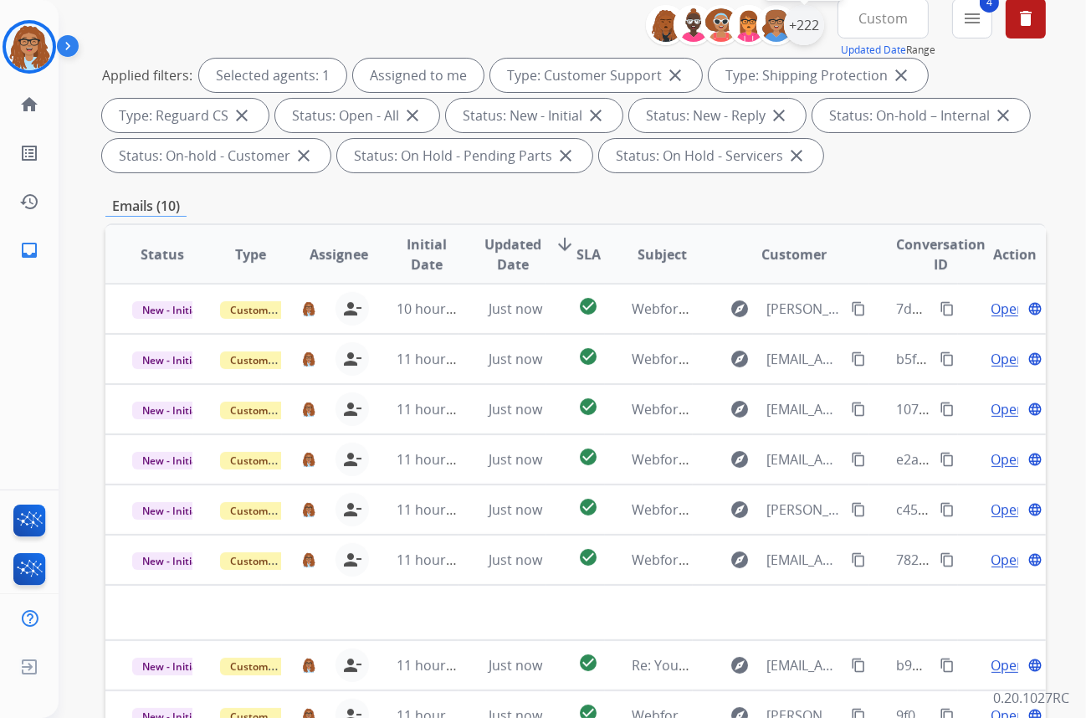
click at [803, 33] on div "+222" at bounding box center [804, 25] width 40 height 40
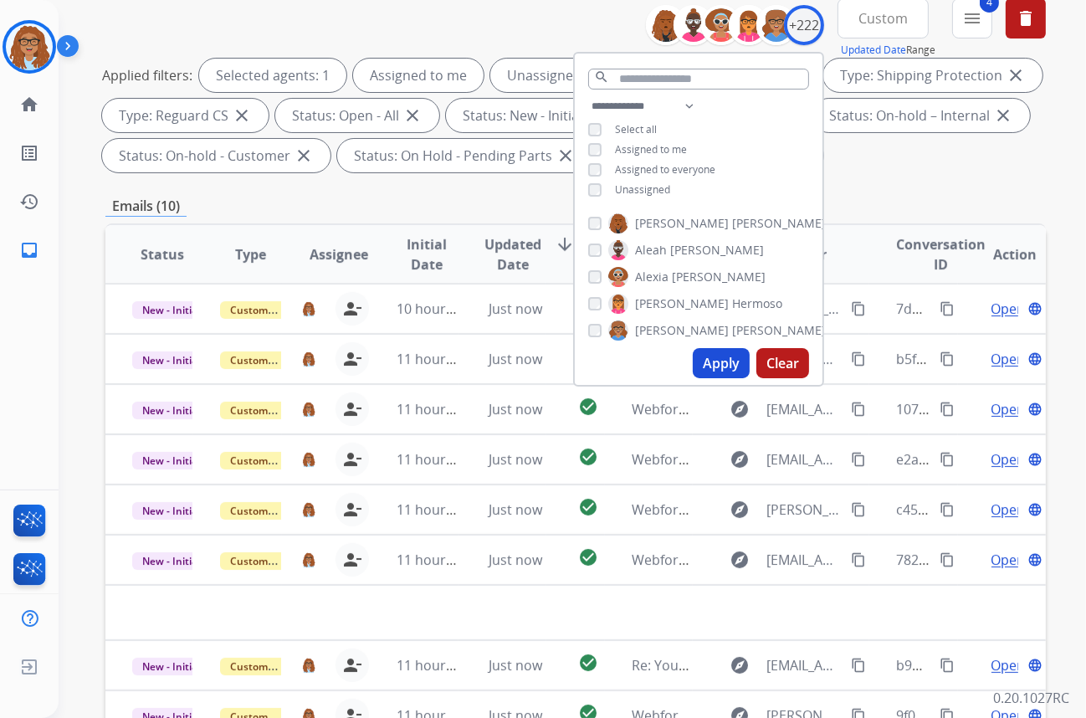
click at [716, 365] on button "Apply" at bounding box center [721, 363] width 57 height 30
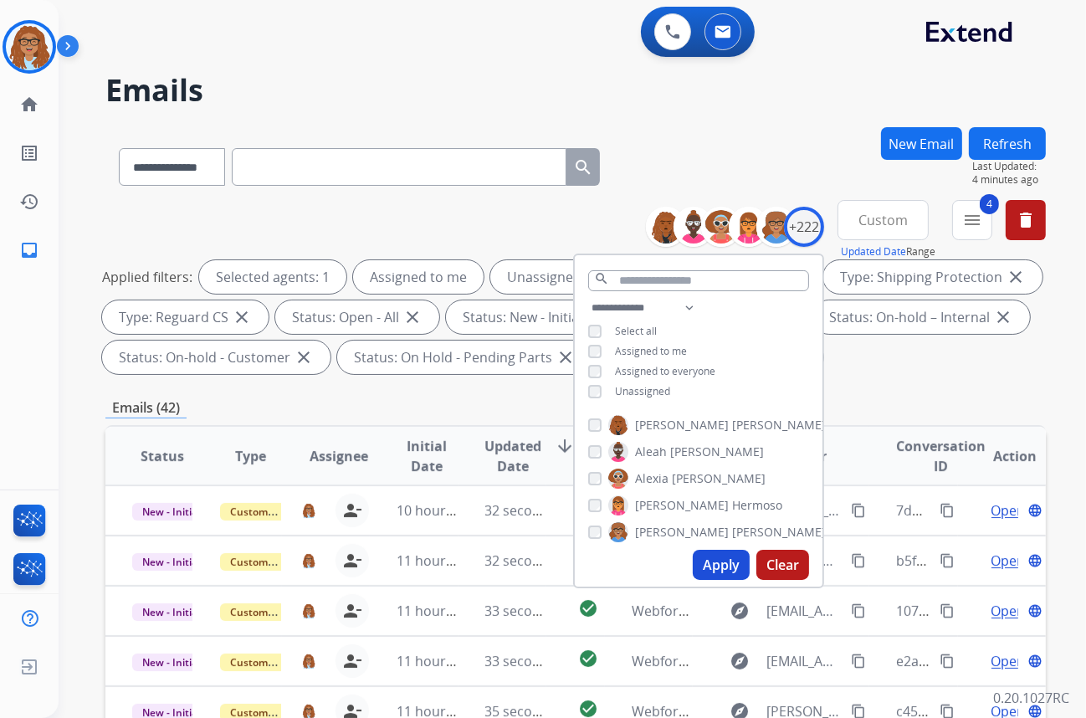
click at [780, 107] on div "**********" at bounding box center [552, 419] width 987 height 718
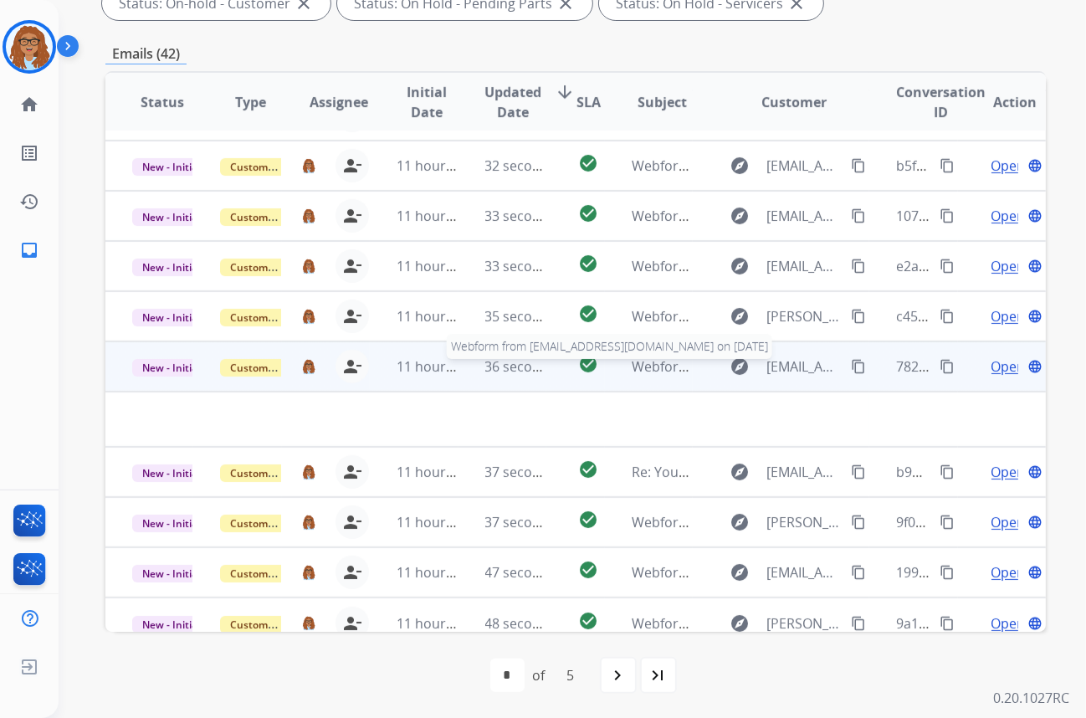
scroll to position [56, 0]
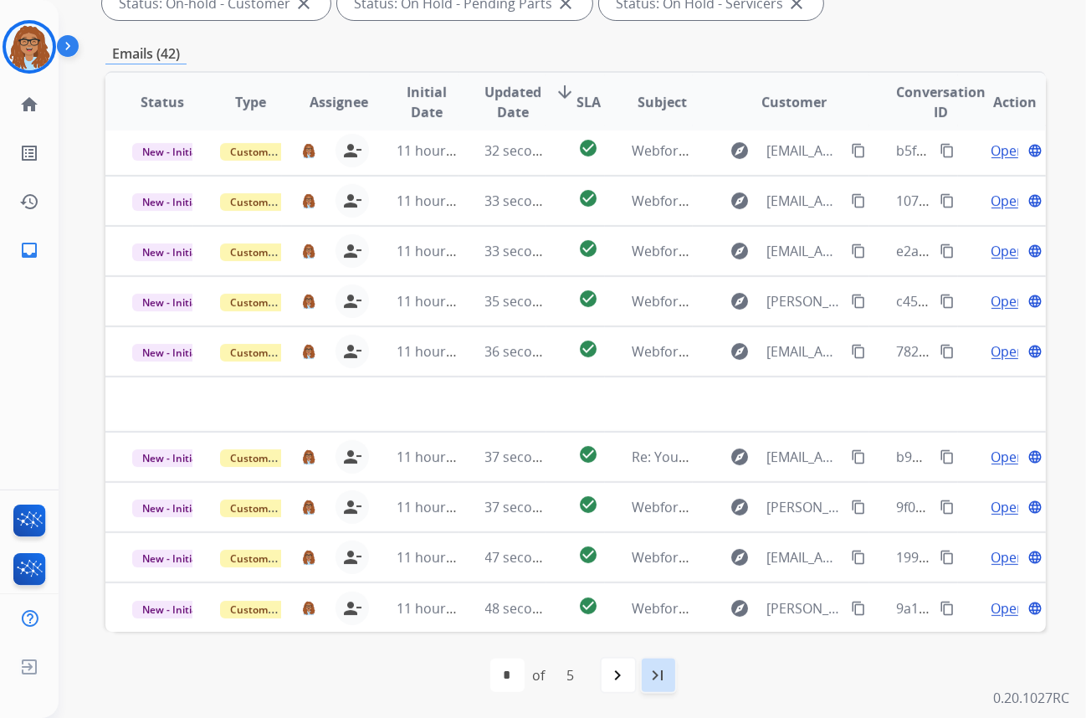
click at [655, 672] on mat-icon "last_page" at bounding box center [658, 675] width 20 height 20
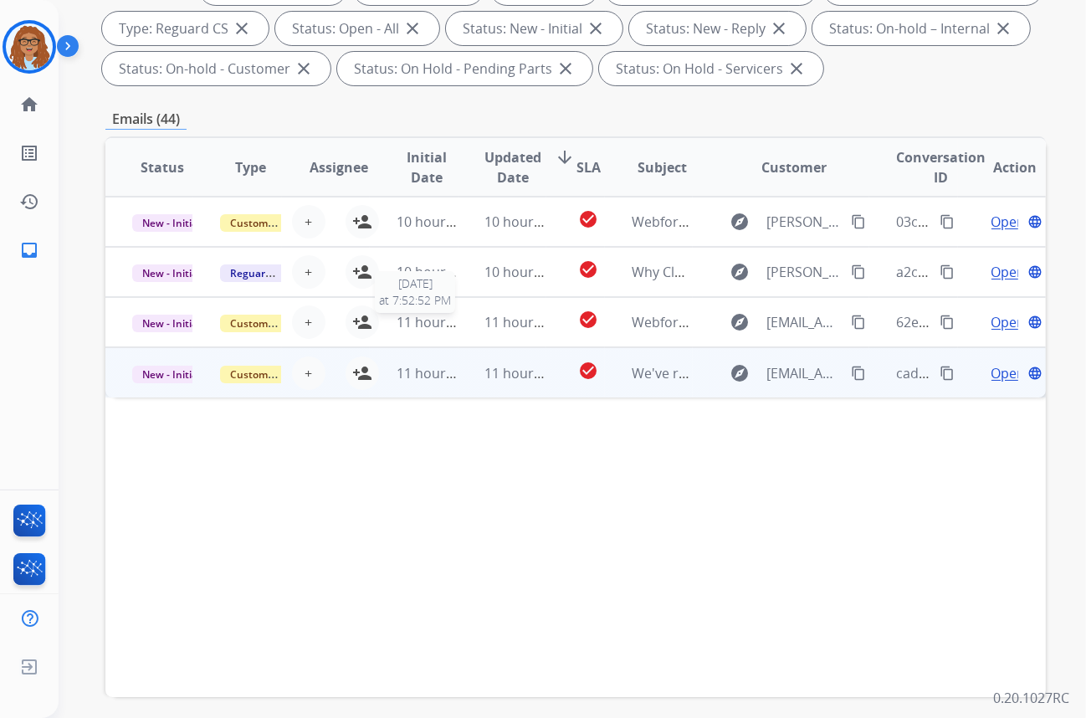
scroll to position [304, 0]
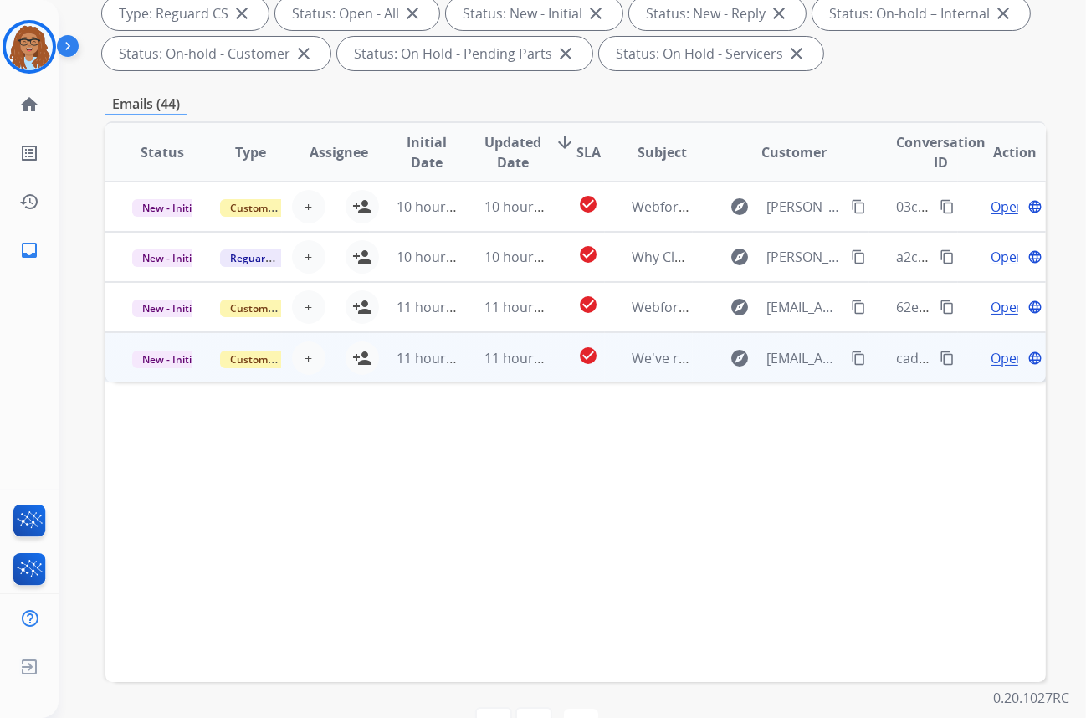
click at [370, 362] on td "11 hours ago" at bounding box center [414, 357] width 88 height 50
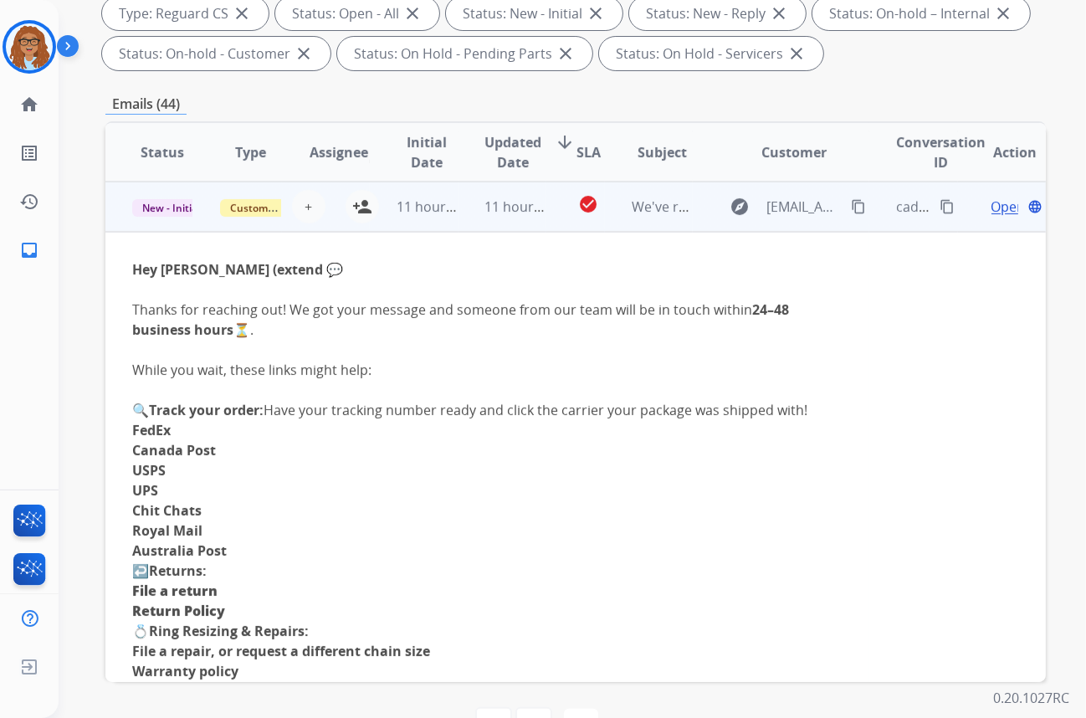
scroll to position [0, 0]
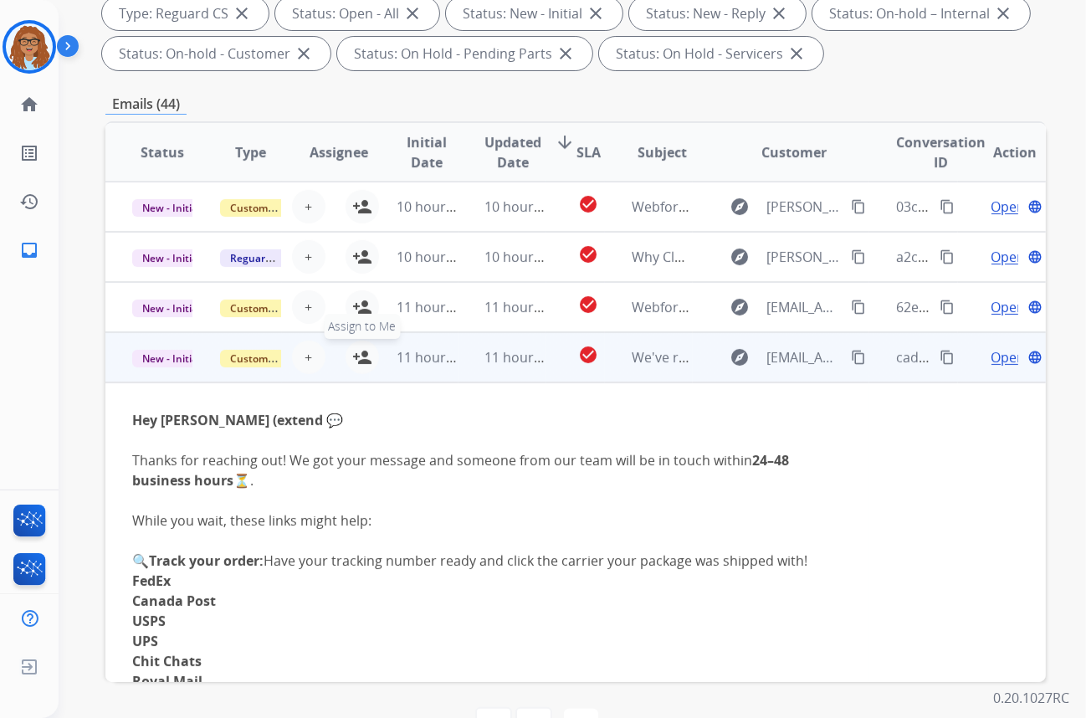
click at [360, 350] on mat-icon "person_add" at bounding box center [362, 357] width 20 height 20
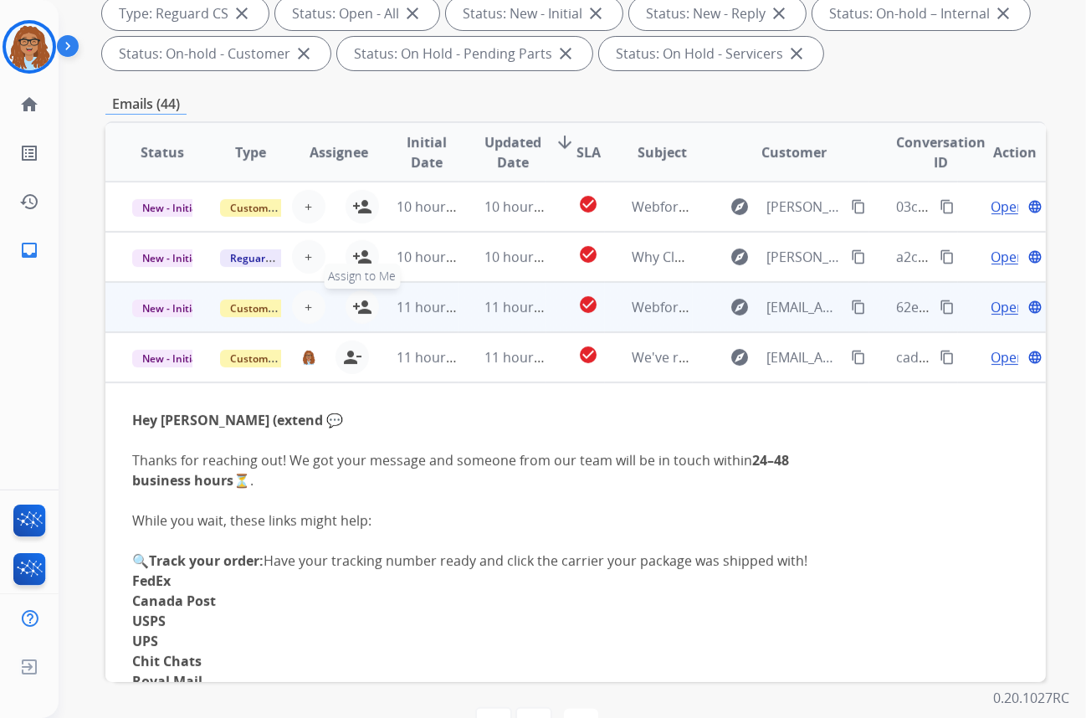
click at [362, 306] on mat-icon "person_add" at bounding box center [362, 307] width 20 height 20
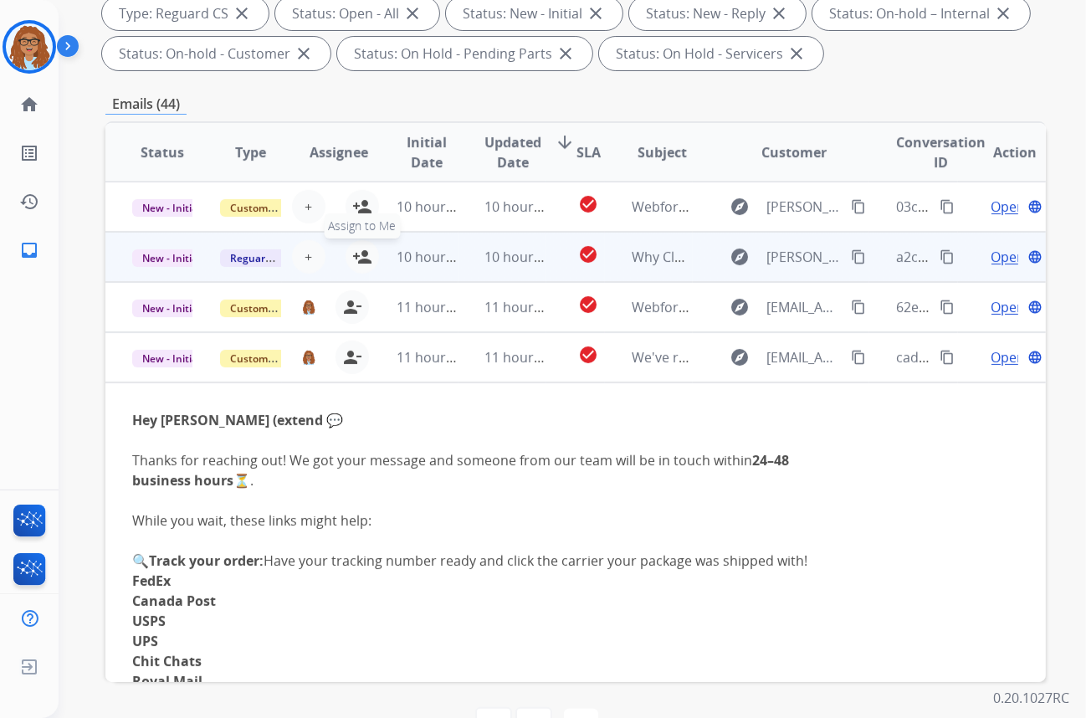
click at [360, 253] on mat-icon "person_add" at bounding box center [362, 257] width 20 height 20
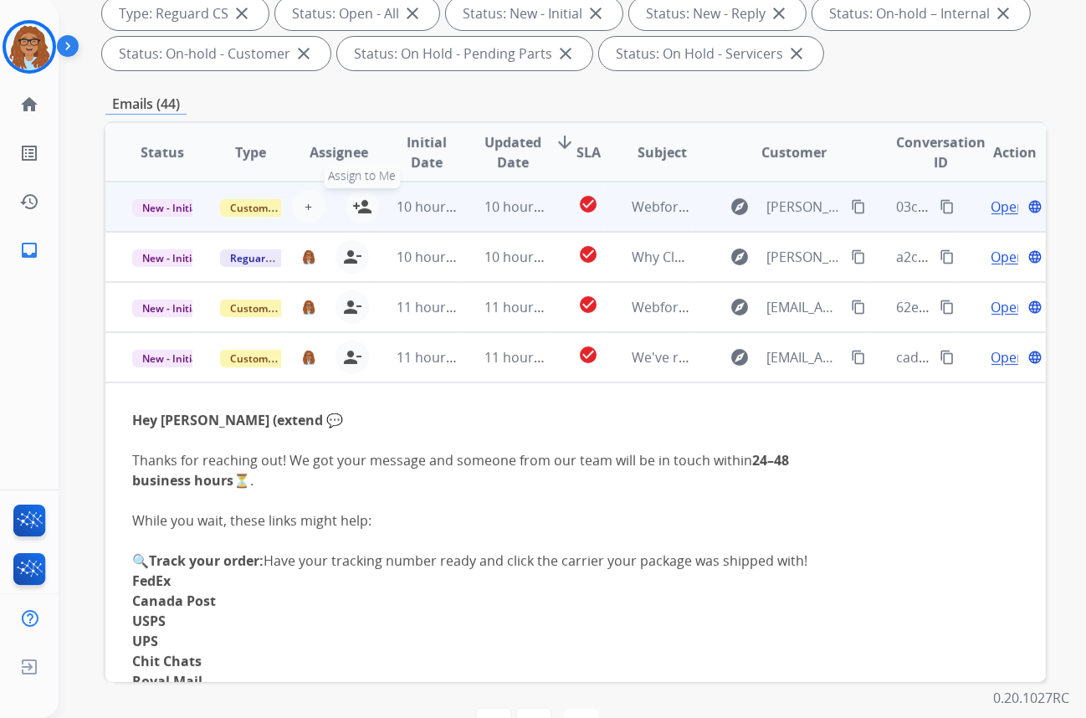
click at [359, 207] on mat-icon "person_add" at bounding box center [362, 207] width 20 height 20
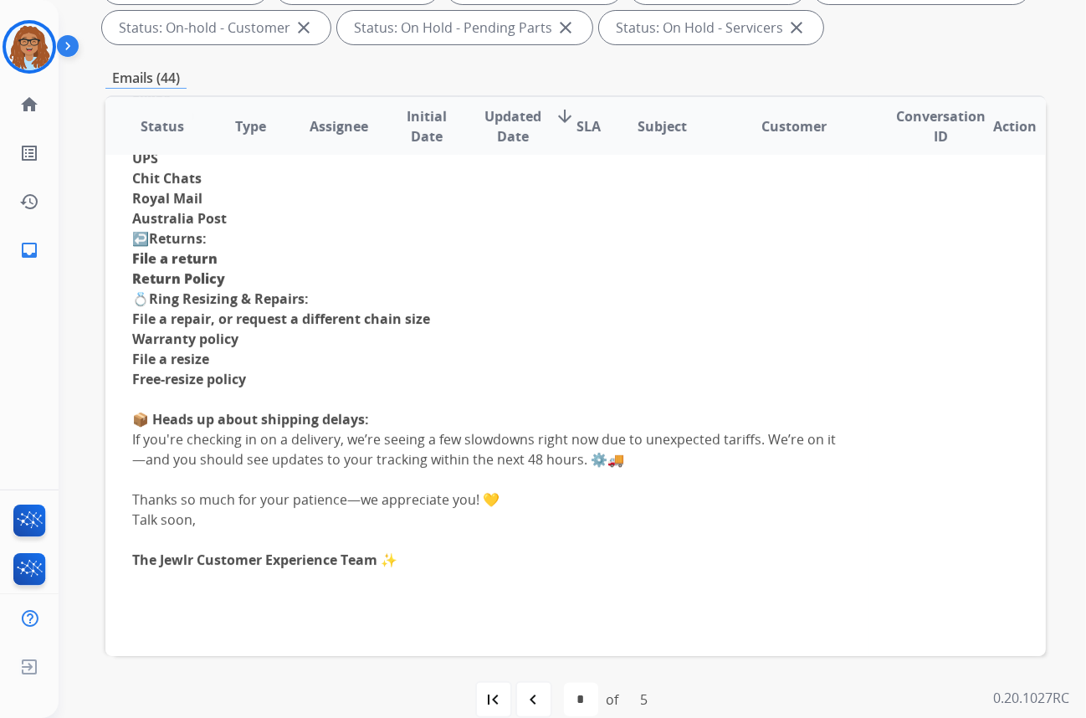
scroll to position [354, 0]
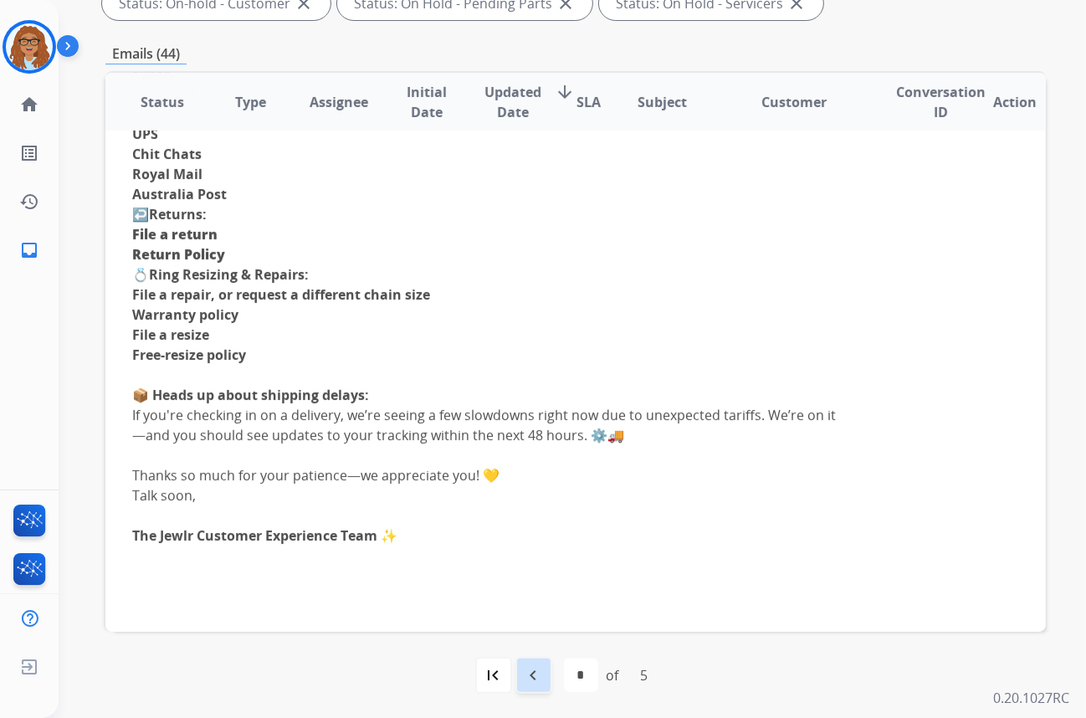
click at [534, 667] on mat-icon "navigate_before" at bounding box center [534, 675] width 20 height 20
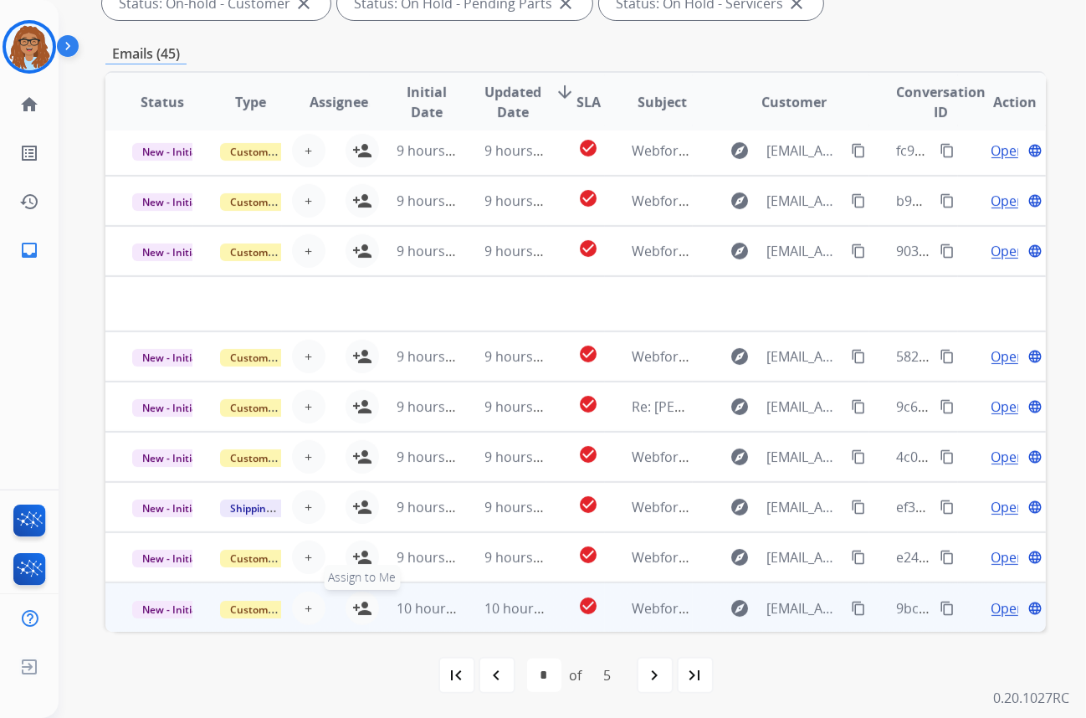
click at [359, 603] on mat-icon "person_add" at bounding box center [362, 608] width 20 height 20
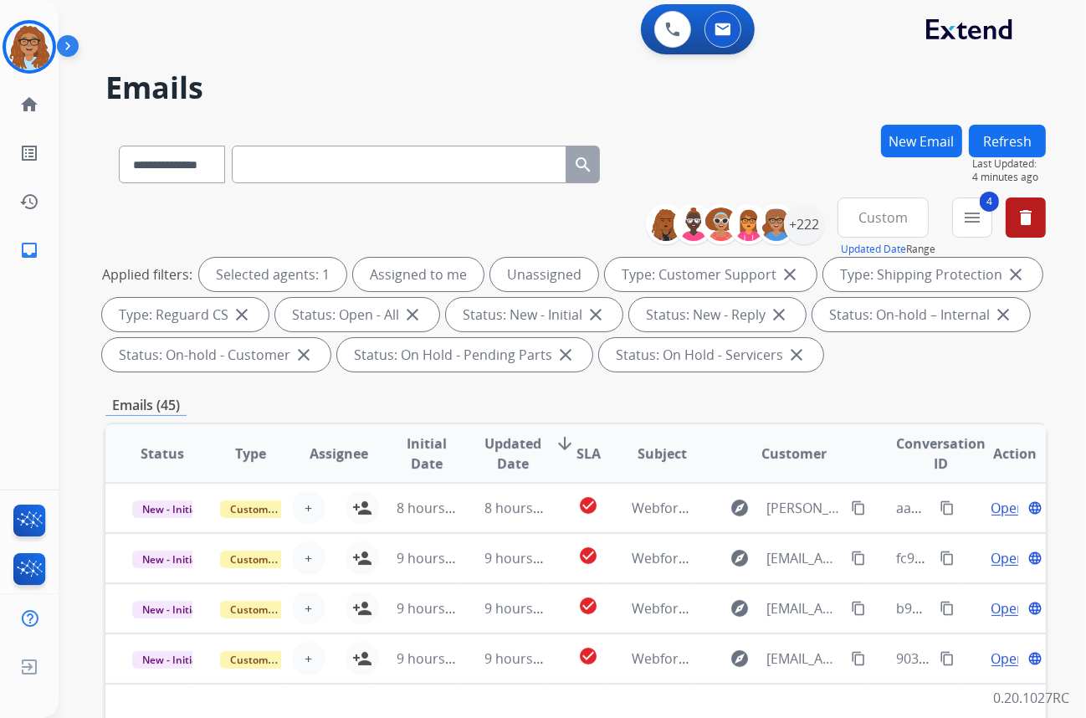
scroll to position [0, 0]
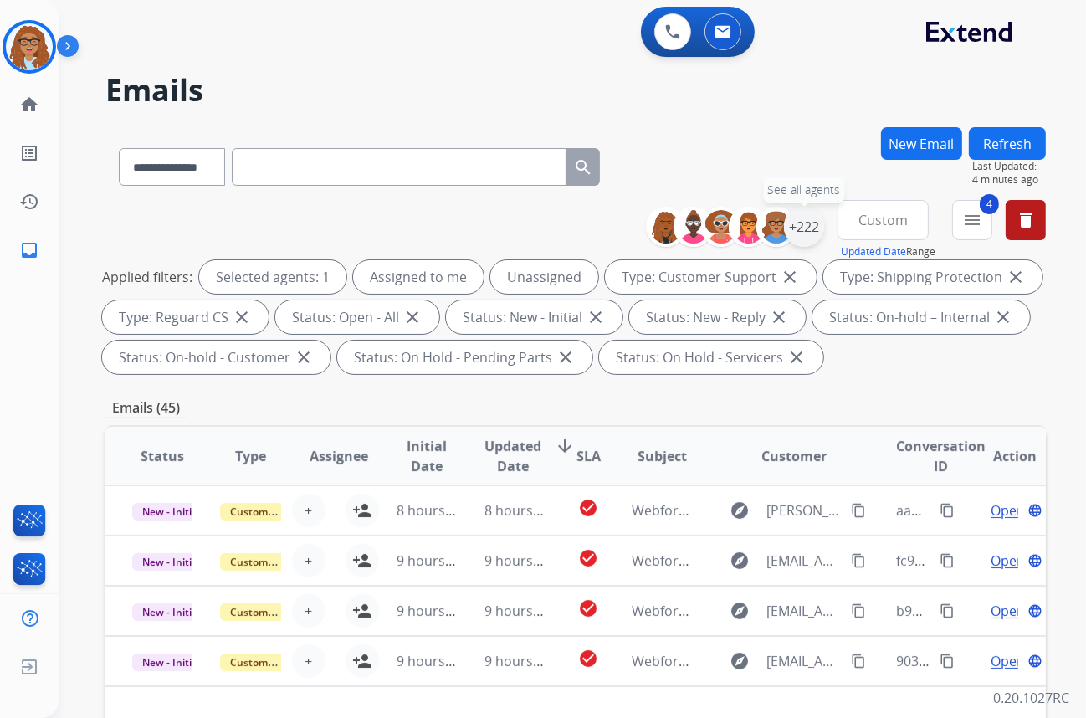
click at [804, 223] on div "+222" at bounding box center [804, 227] width 40 height 40
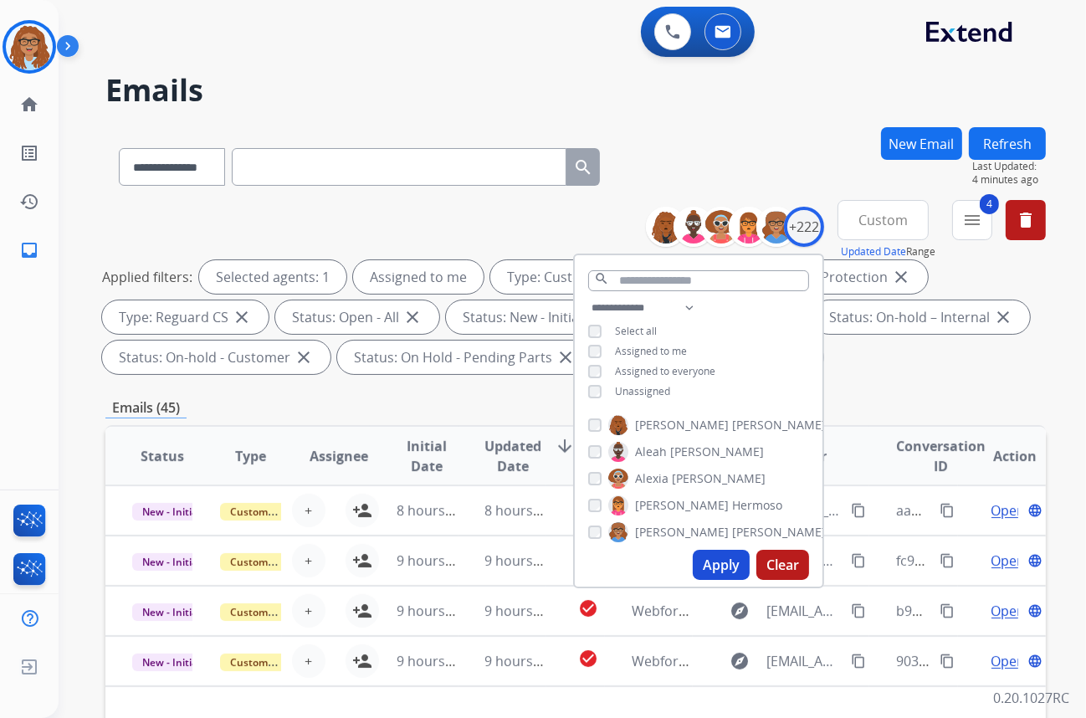
click at [722, 562] on button "Apply" at bounding box center [721, 565] width 57 height 30
click at [760, 134] on div "**********" at bounding box center [575, 163] width 940 height 73
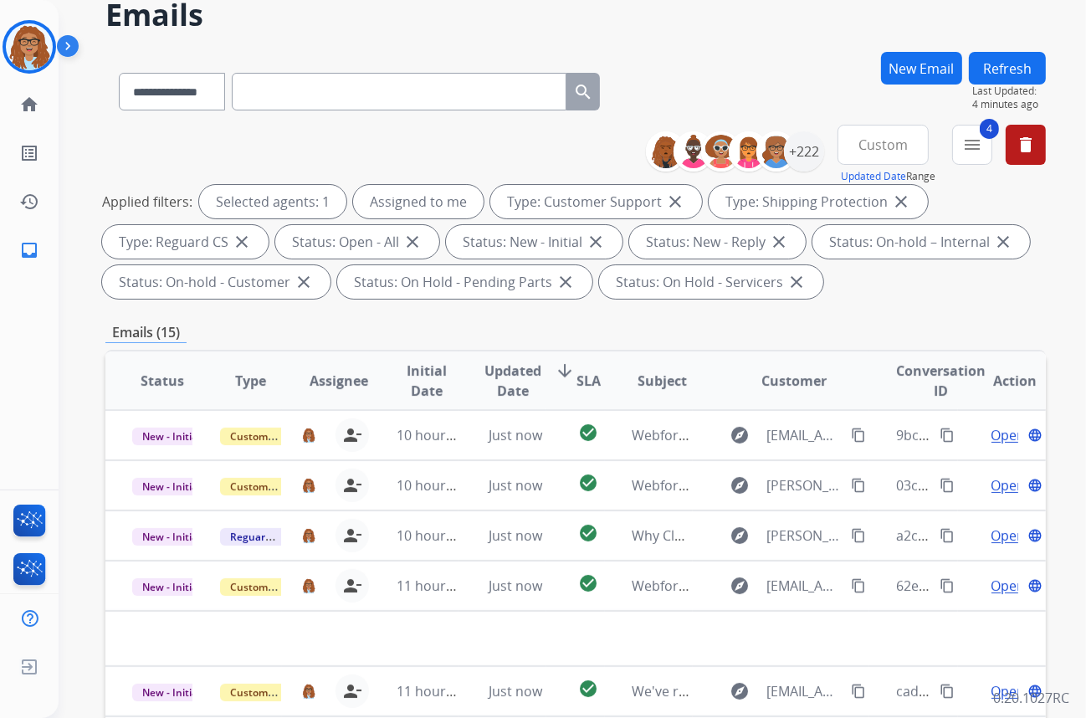
scroll to position [151, 0]
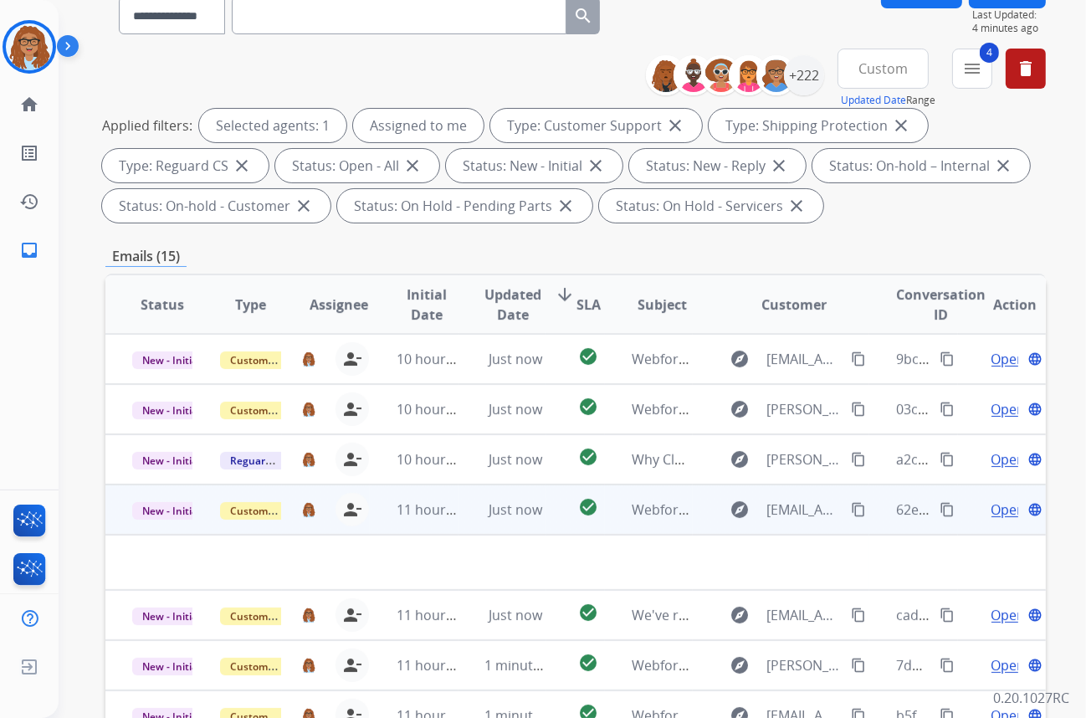
click at [437, 519] on td "11 hours ago" at bounding box center [414, 509] width 88 height 50
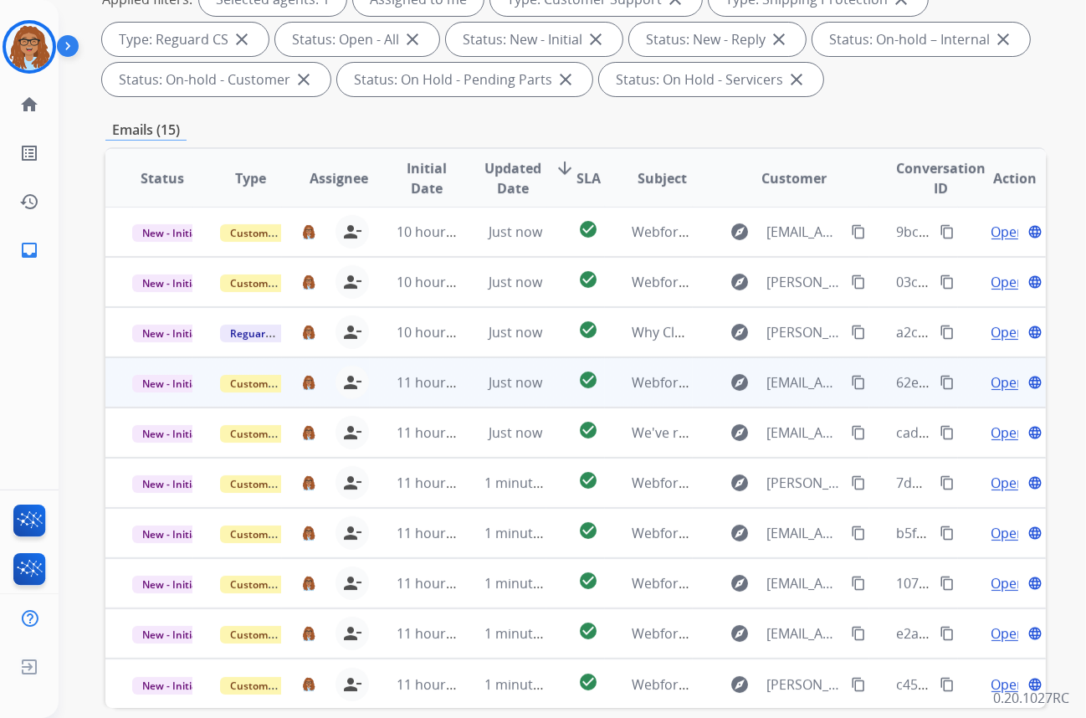
scroll to position [0, 0]
